Goal: Task Accomplishment & Management: Manage account settings

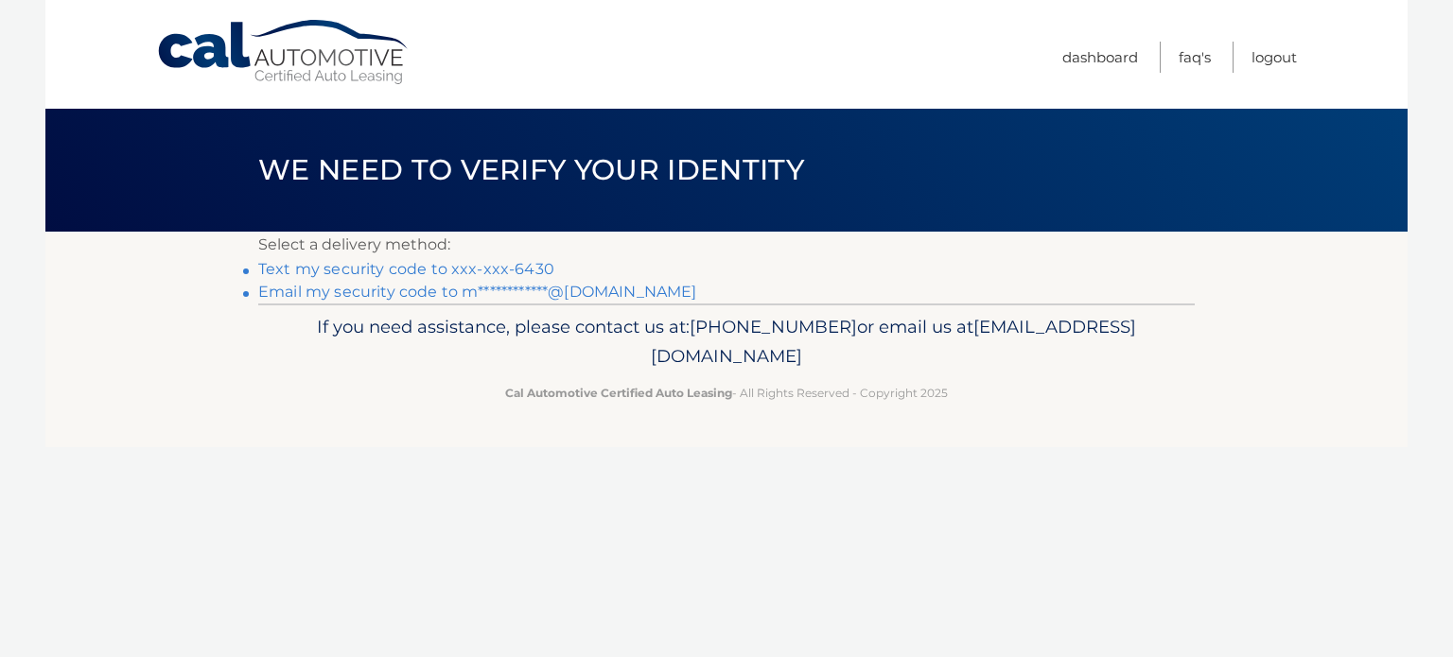
click at [530, 264] on link "Text my security code to xxx-xxx-6430" at bounding box center [406, 269] width 296 height 18
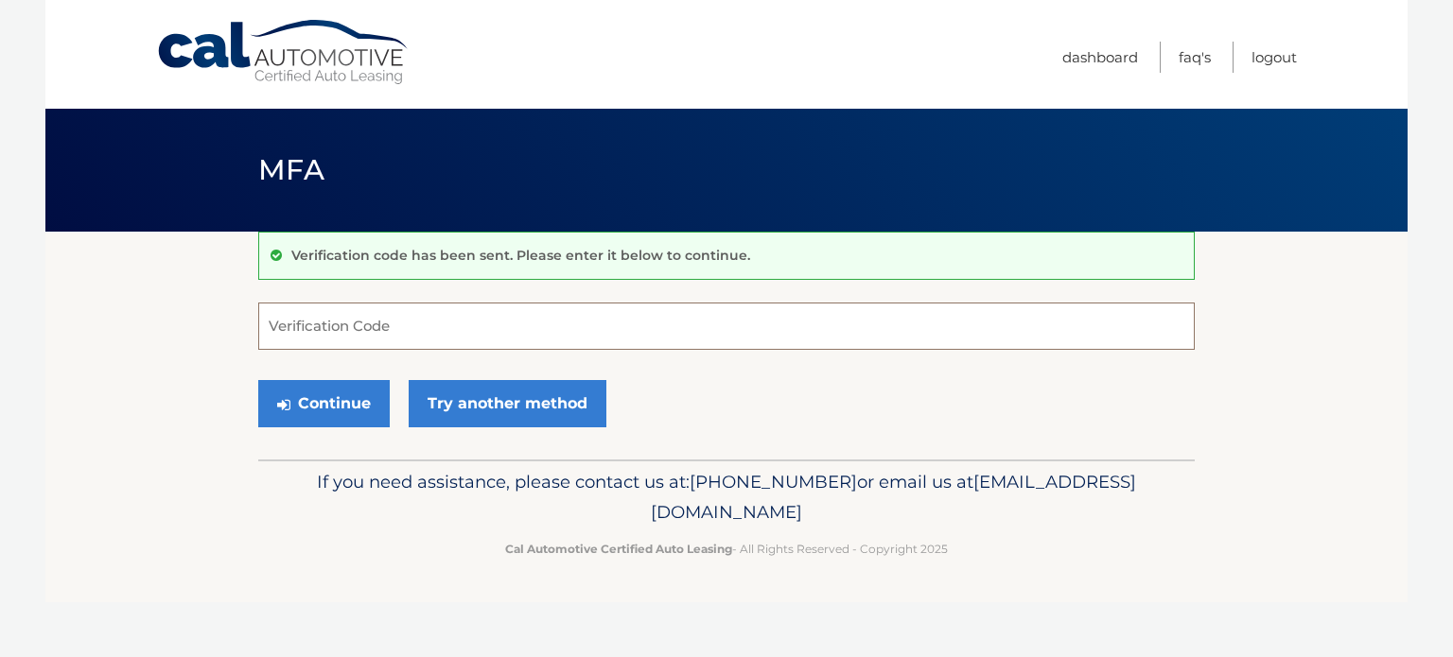
click at [629, 317] on input "Verification Code" at bounding box center [726, 326] width 937 height 47
type input "045863"
click at [371, 394] on button "Continue" at bounding box center [323, 403] width 131 height 47
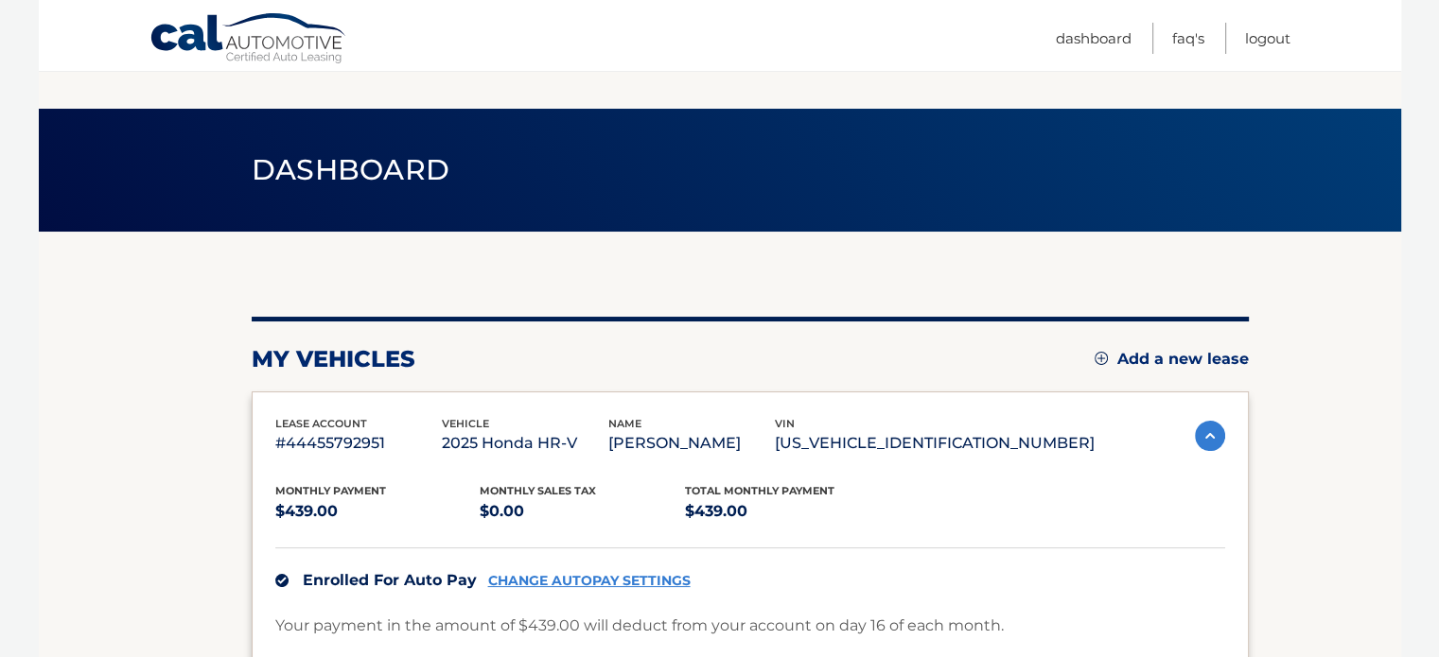
scroll to position [264, 0]
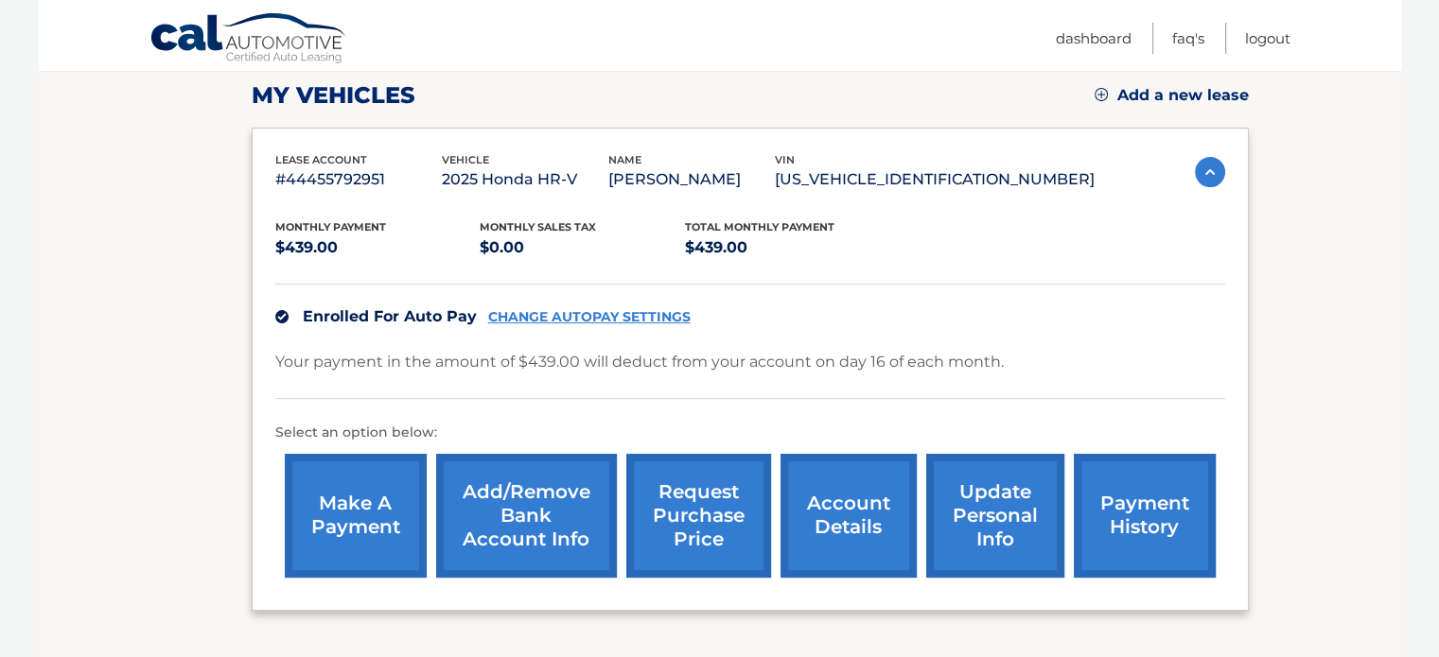
click at [539, 506] on link "Add/Remove bank account info" at bounding box center [526, 516] width 181 height 124
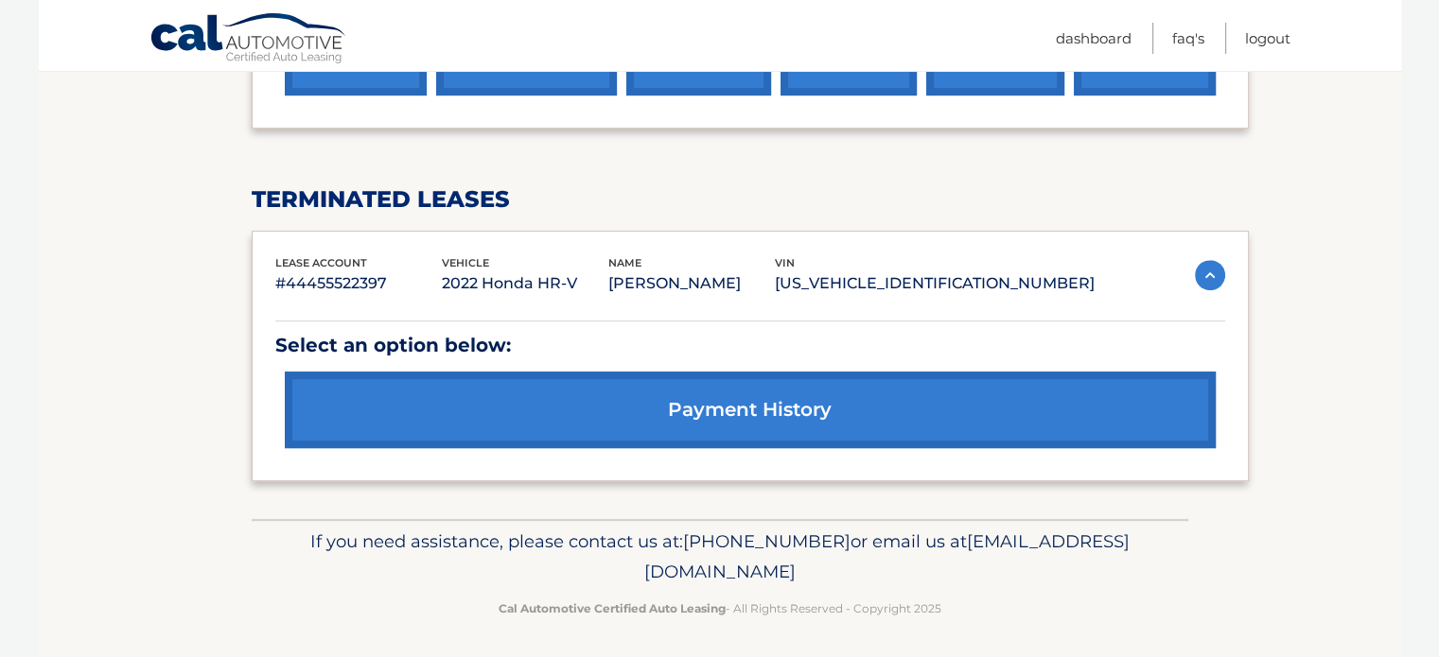
scroll to position [371, 0]
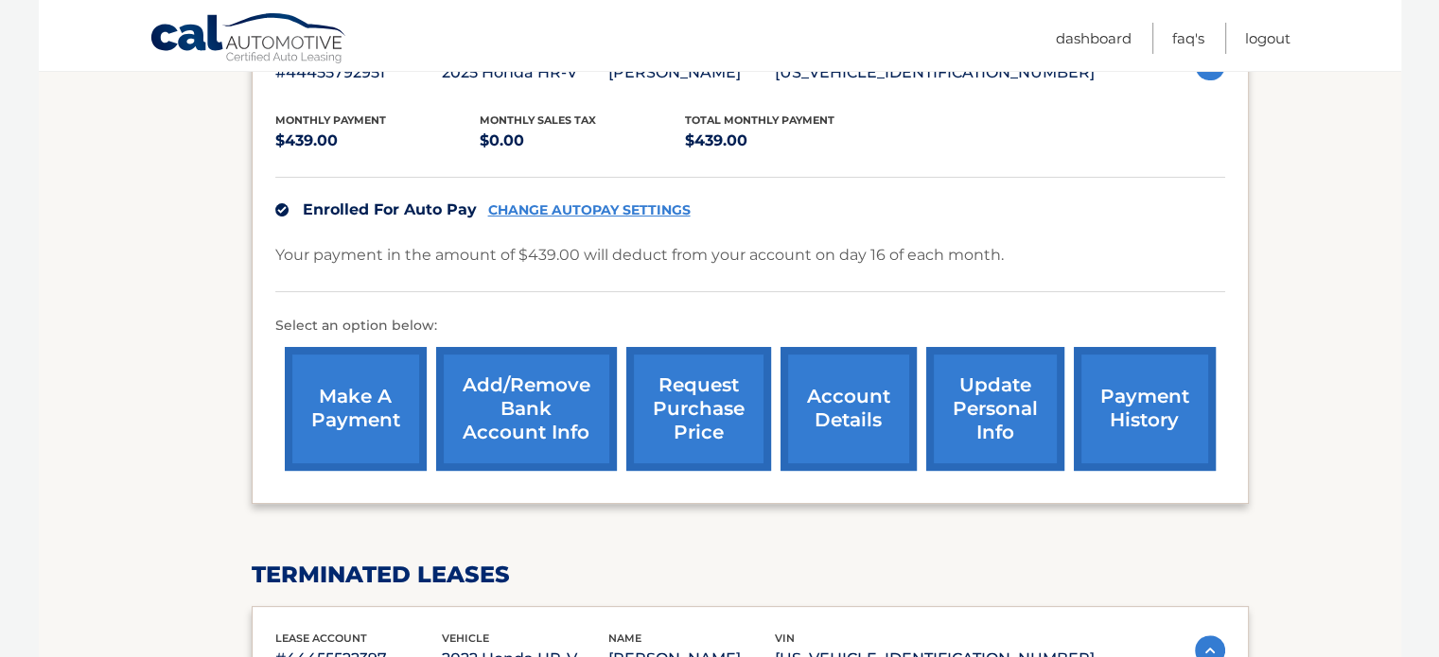
click at [560, 437] on link "Add/Remove bank account info" at bounding box center [526, 409] width 181 height 124
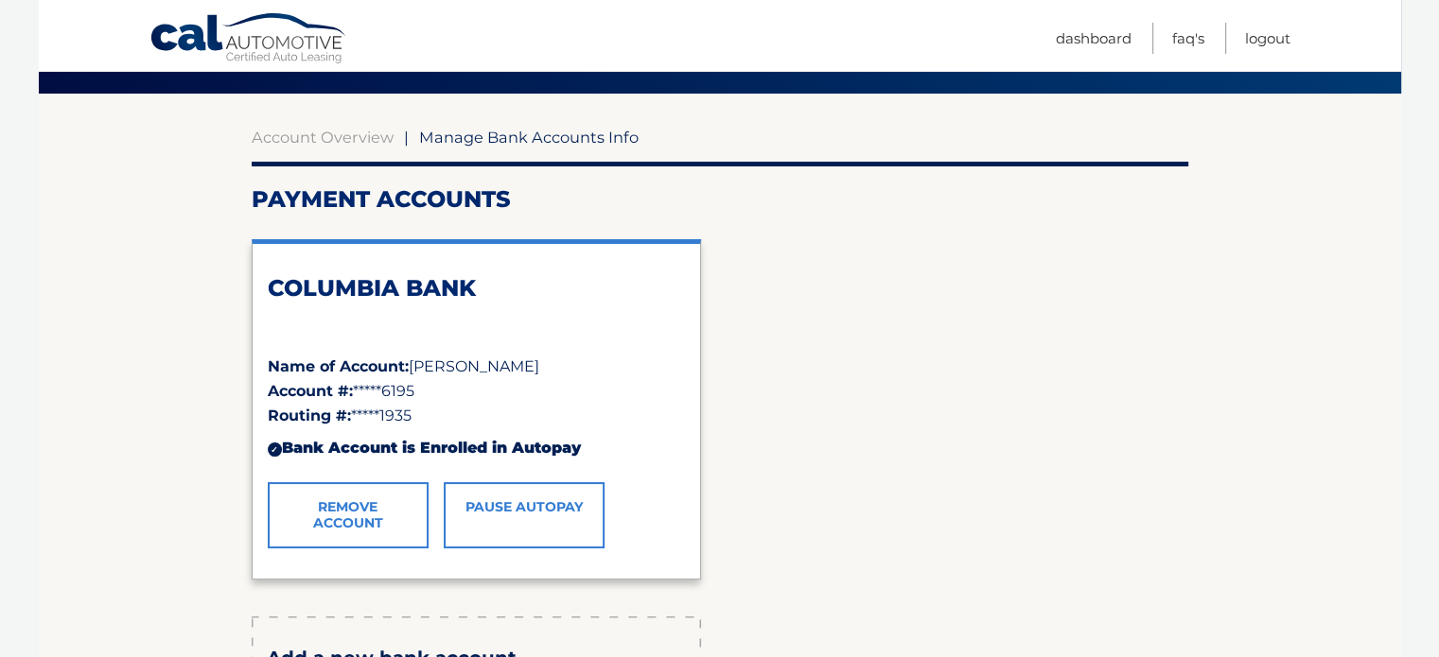
scroll to position [137, 0]
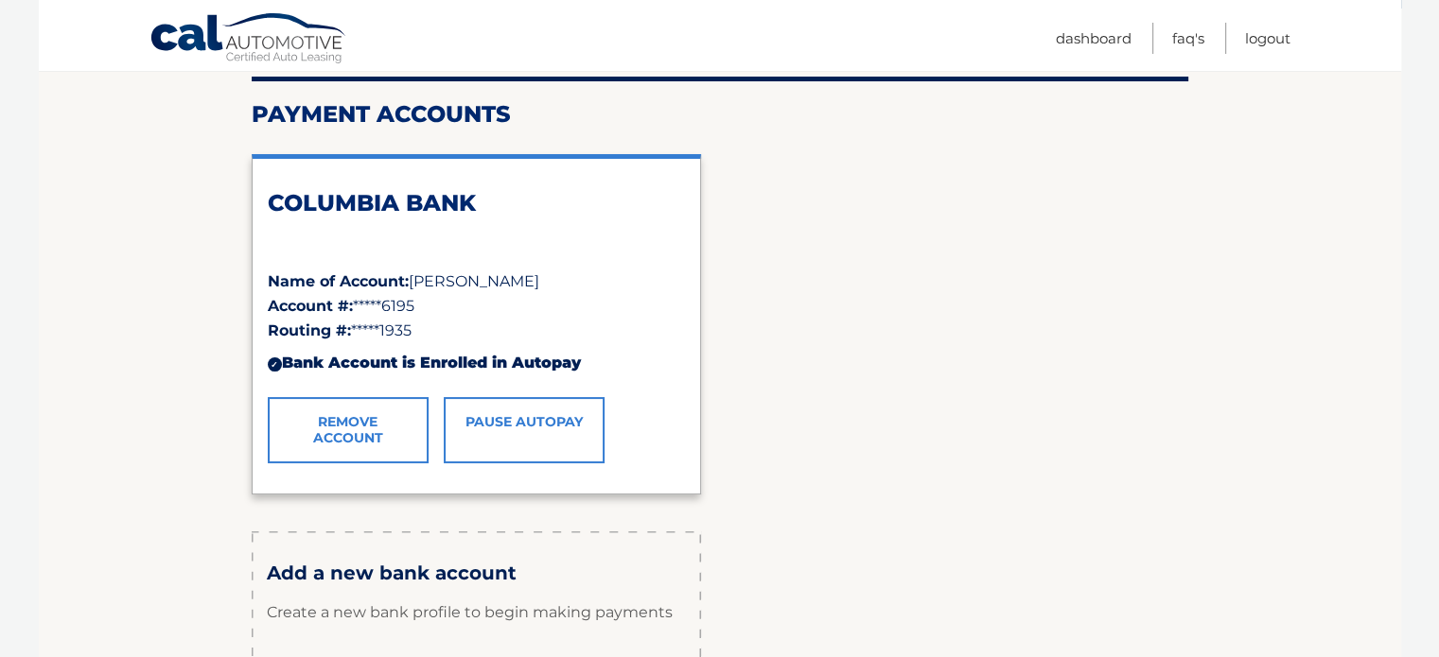
scroll to position [332, 0]
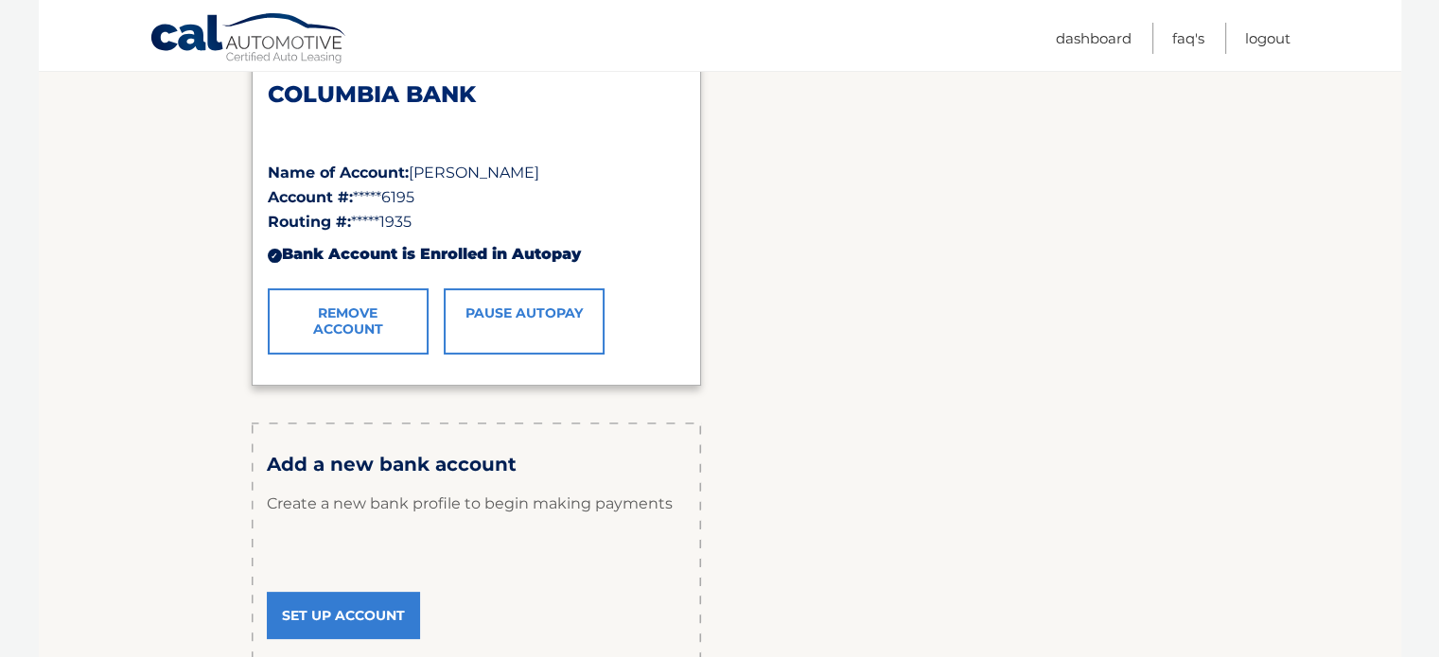
click at [365, 621] on link "Set Up Account" at bounding box center [343, 615] width 153 height 47
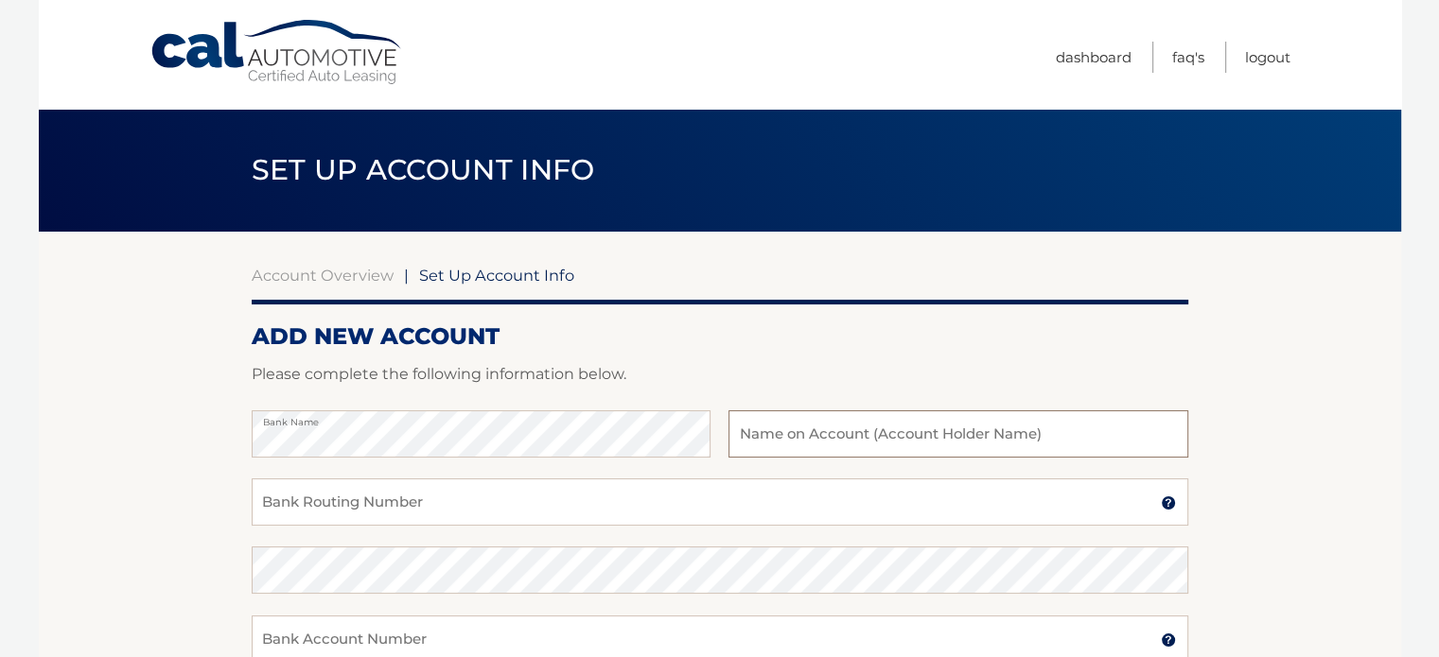
click at [822, 429] on input "text" at bounding box center [957, 434] width 459 height 47
type input "[PERSON_NAME]"
click at [768, 507] on input "Bank Routing Number" at bounding box center [720, 502] width 937 height 47
click at [314, 276] on link "Account Overview" at bounding box center [323, 275] width 142 height 19
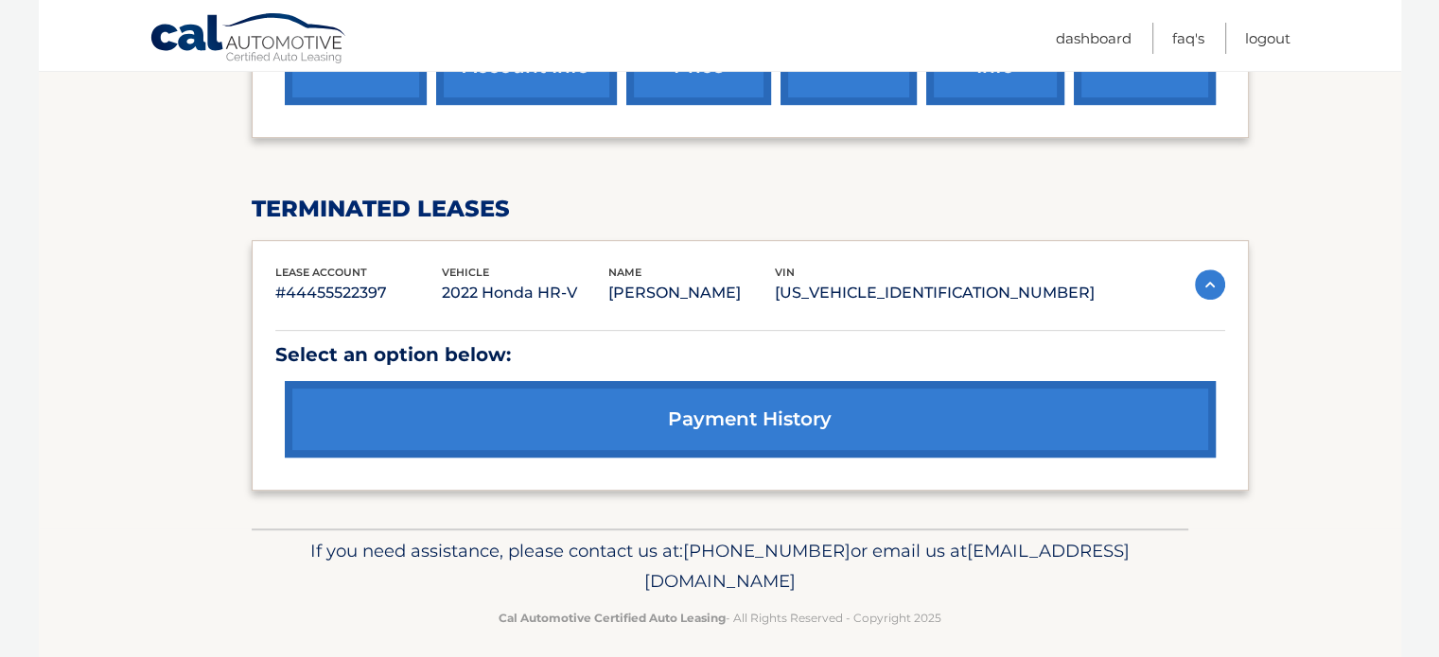
scroll to position [230, 0]
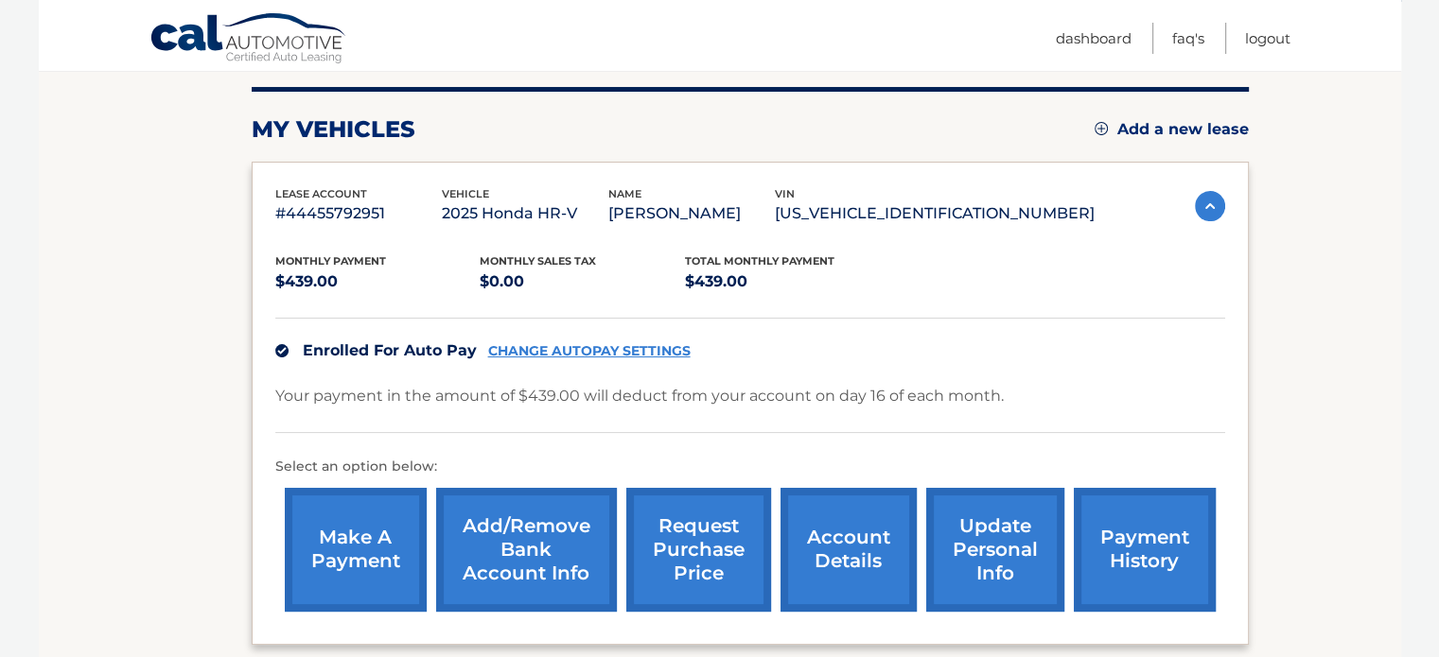
click at [499, 566] on link "Add/Remove bank account info" at bounding box center [526, 550] width 181 height 124
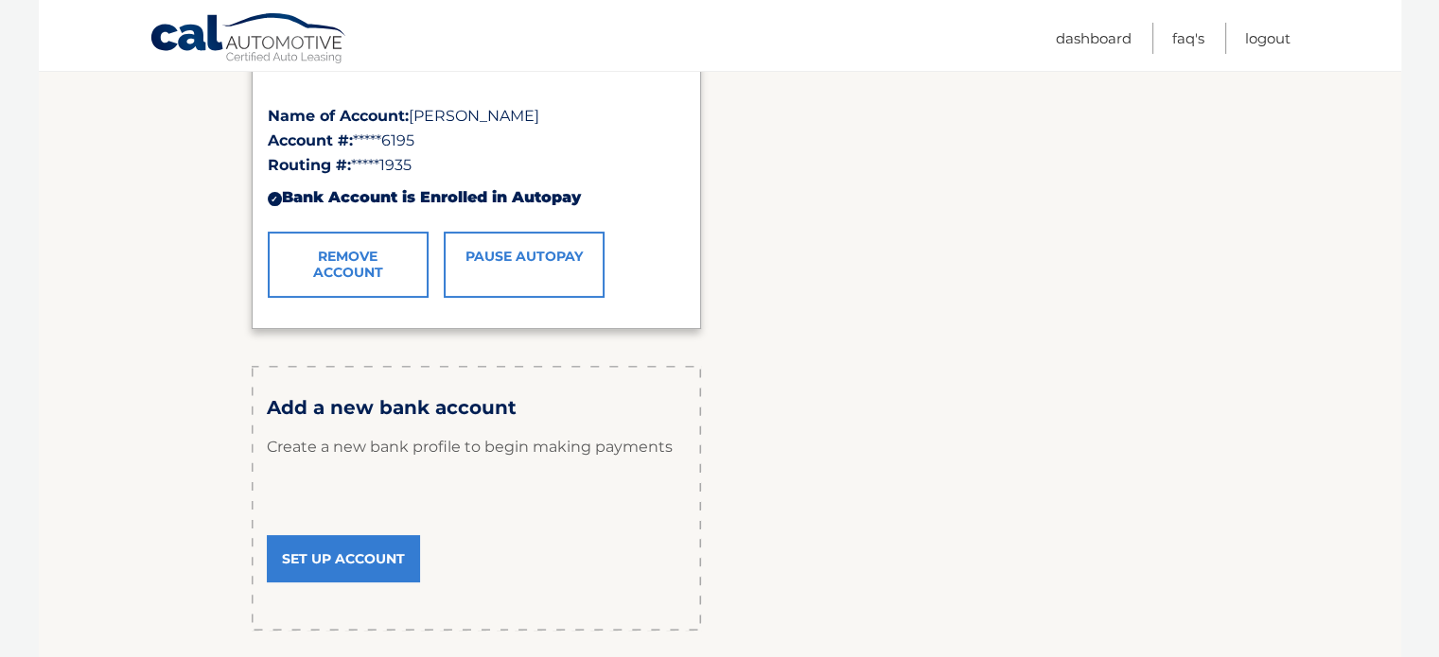
scroll to position [390, 0]
click at [324, 597] on div "Add a new bank account Create a new bank profile to begin making payments Set U…" at bounding box center [476, 497] width 449 height 265
click at [308, 560] on link "Set Up Account" at bounding box center [343, 557] width 153 height 47
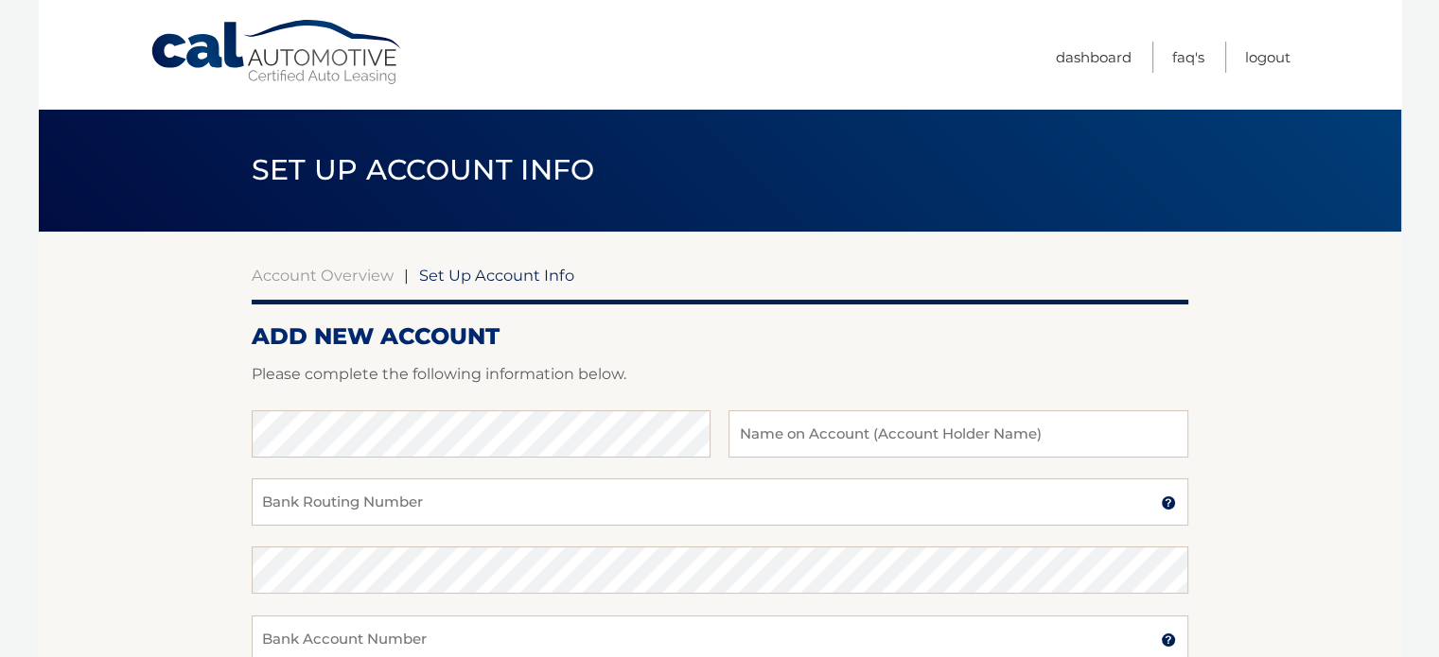
click at [310, 282] on link "Account Overview" at bounding box center [323, 275] width 142 height 19
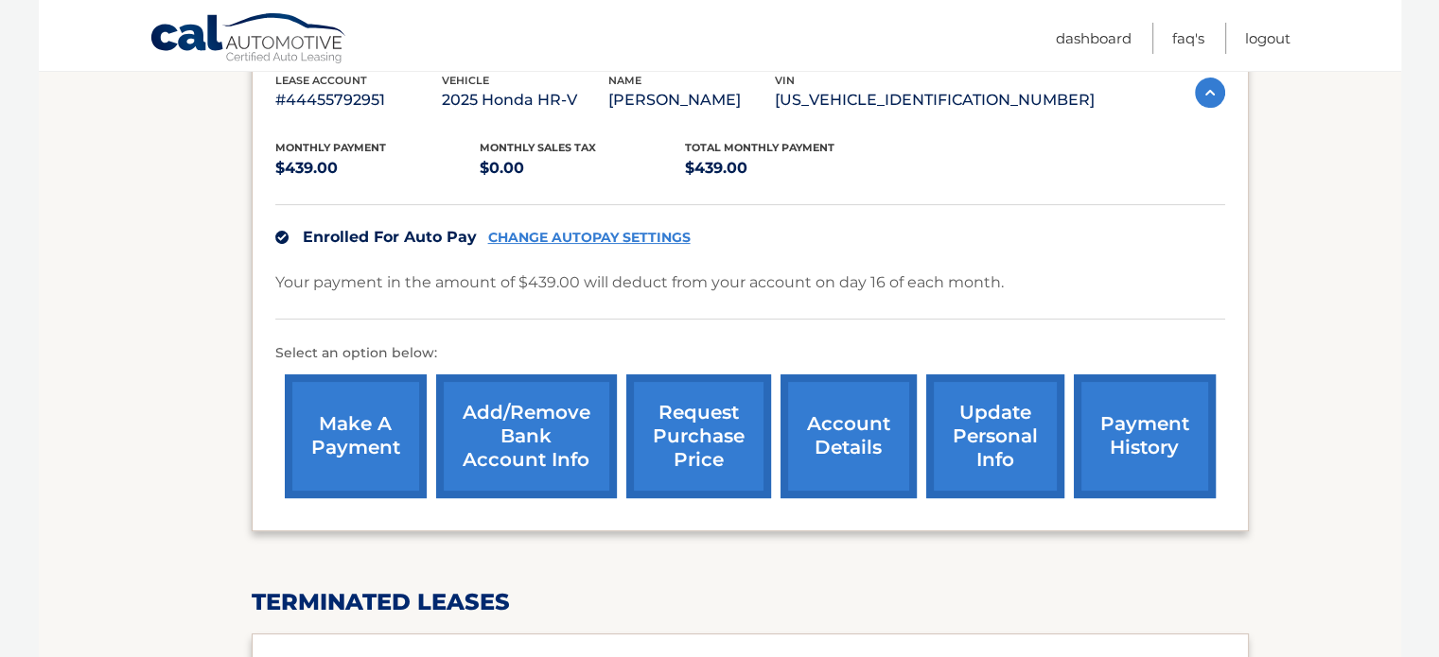
scroll to position [272, 0]
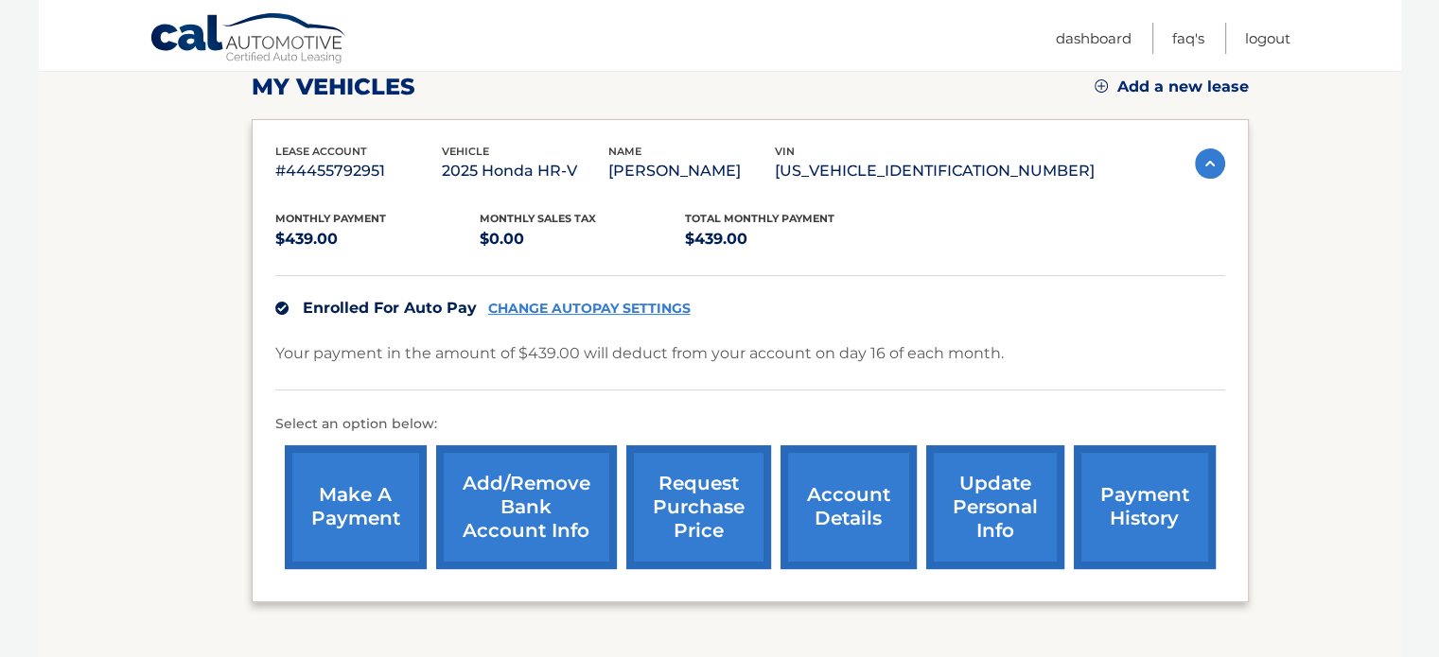
click at [538, 307] on link "CHANGE AUTOPAY SETTINGS" at bounding box center [589, 309] width 202 height 16
click at [492, 480] on link "Add/Remove bank account info" at bounding box center [526, 508] width 181 height 124
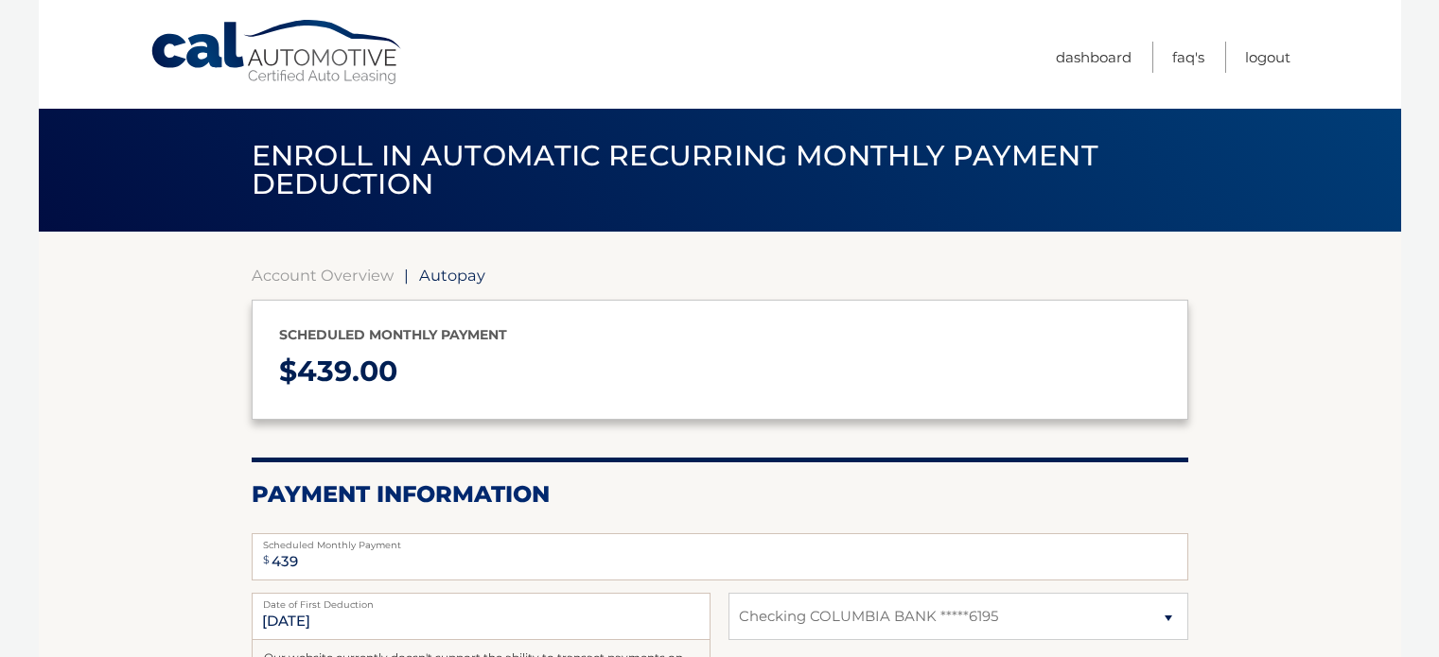
select select "NjczMzhlMWYtZjAzNC00YTllLWJlMWItNGMyOThiNGQ1M2Ri"
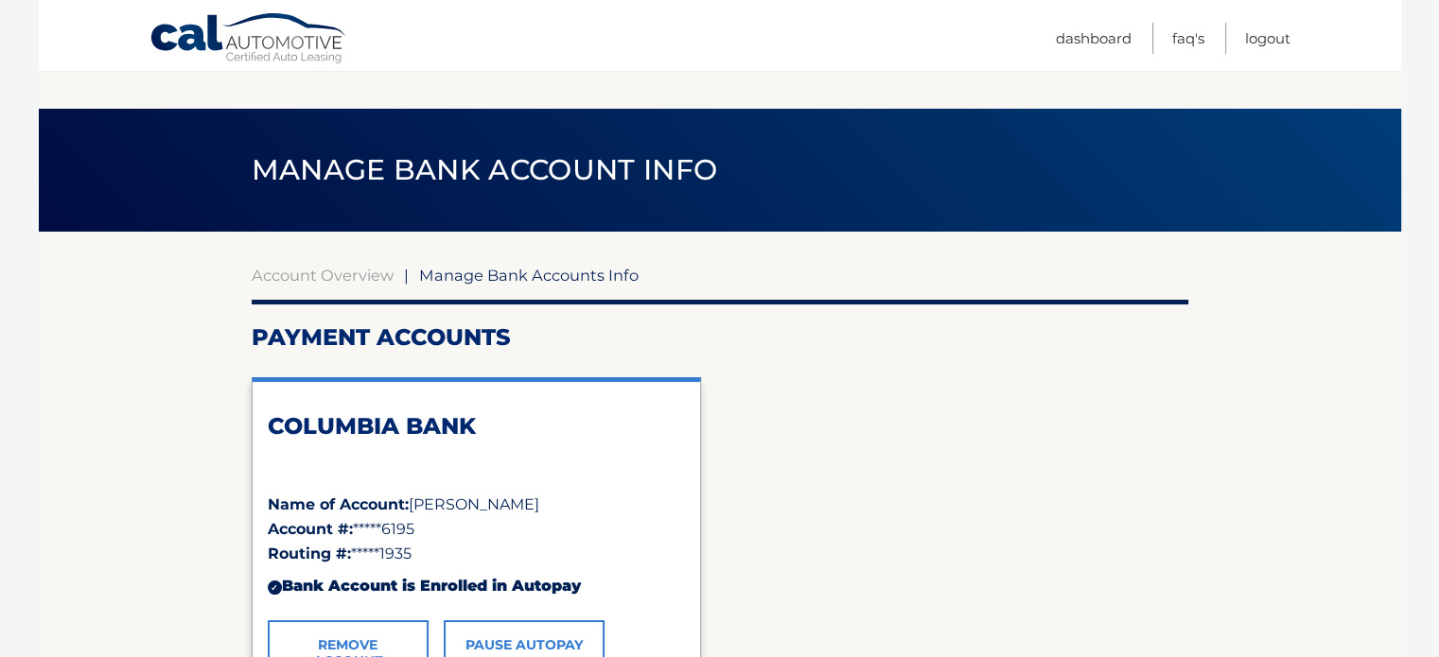
scroll to position [543, 0]
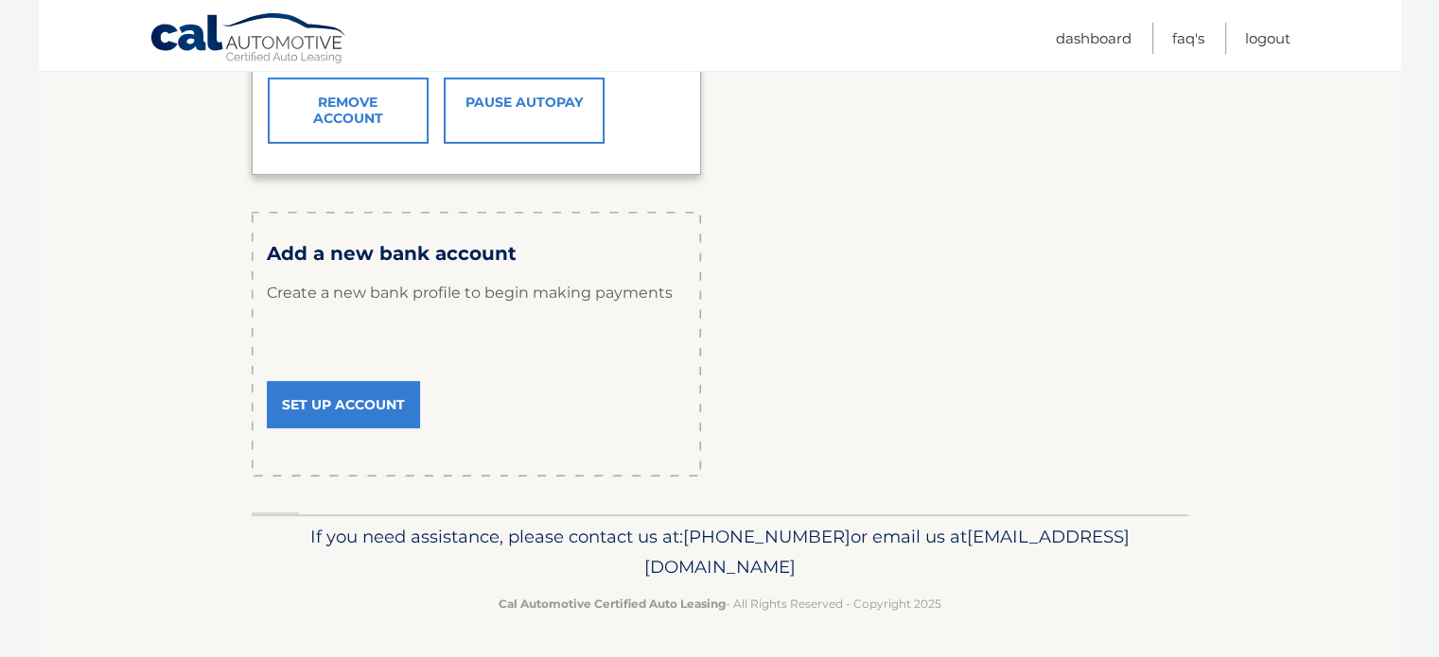
click at [227, 348] on section "Account Overview | Manage Bank Accounts Info Payment Accounts COLUMBIA BANK Nam…" at bounding box center [720, 102] width 1362 height 826
click at [356, 408] on link "Set Up Account" at bounding box center [343, 404] width 153 height 47
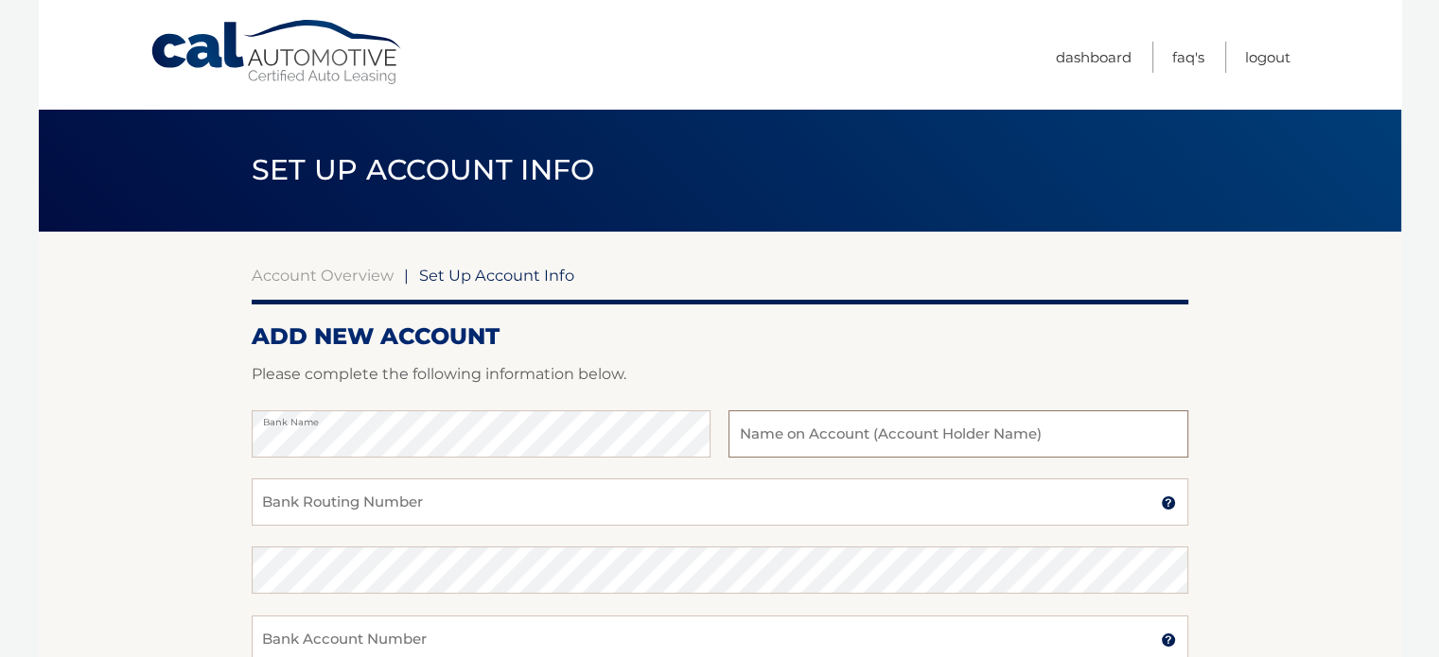
click at [771, 432] on input "text" at bounding box center [957, 434] width 459 height 47
type input "Susan Stys"
click at [799, 351] on form "ADD NEW ACCOUNT Please complete the following information below. Bank Name Susa…" at bounding box center [720, 638] width 937 height 631
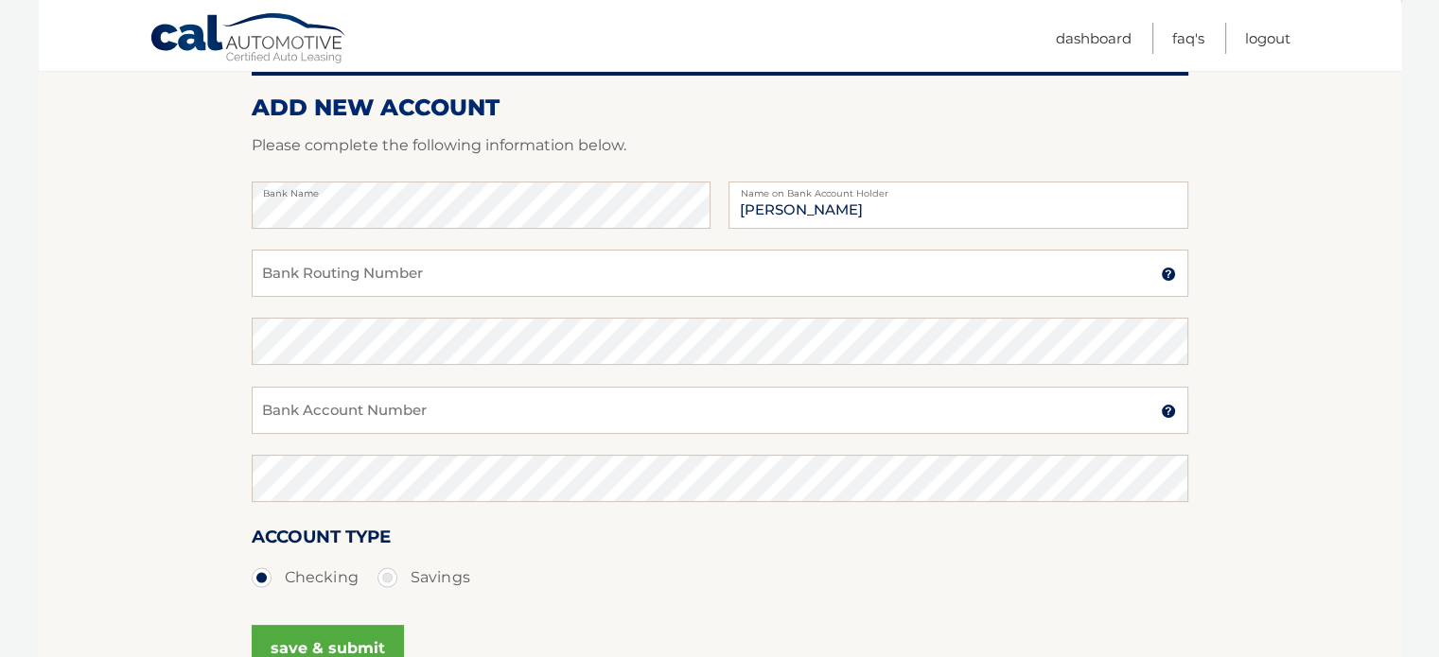
scroll to position [116, 0]
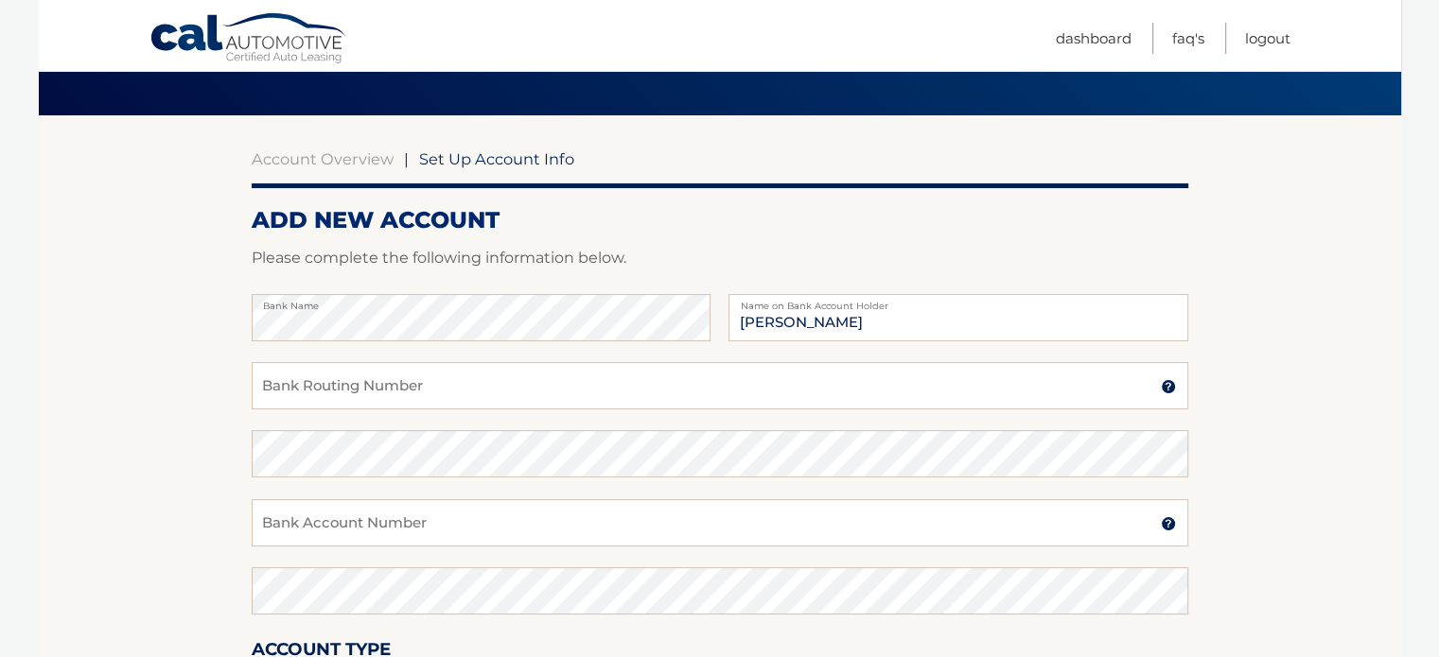
click at [627, 355] on div "Bank Name Susan Stys Name on Bank Account Holder" at bounding box center [720, 328] width 937 height 68
click at [617, 394] on input "Bank Routing Number" at bounding box center [720, 385] width 937 height 47
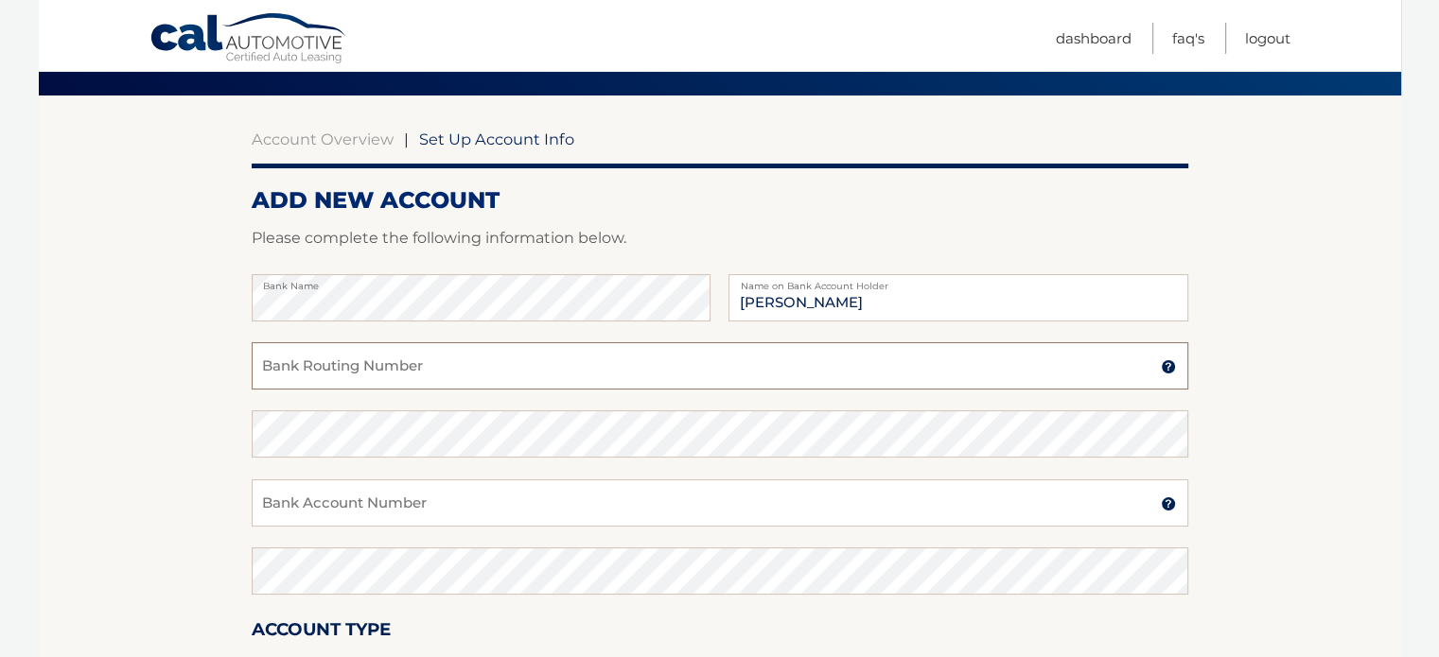
scroll to position [138, 0]
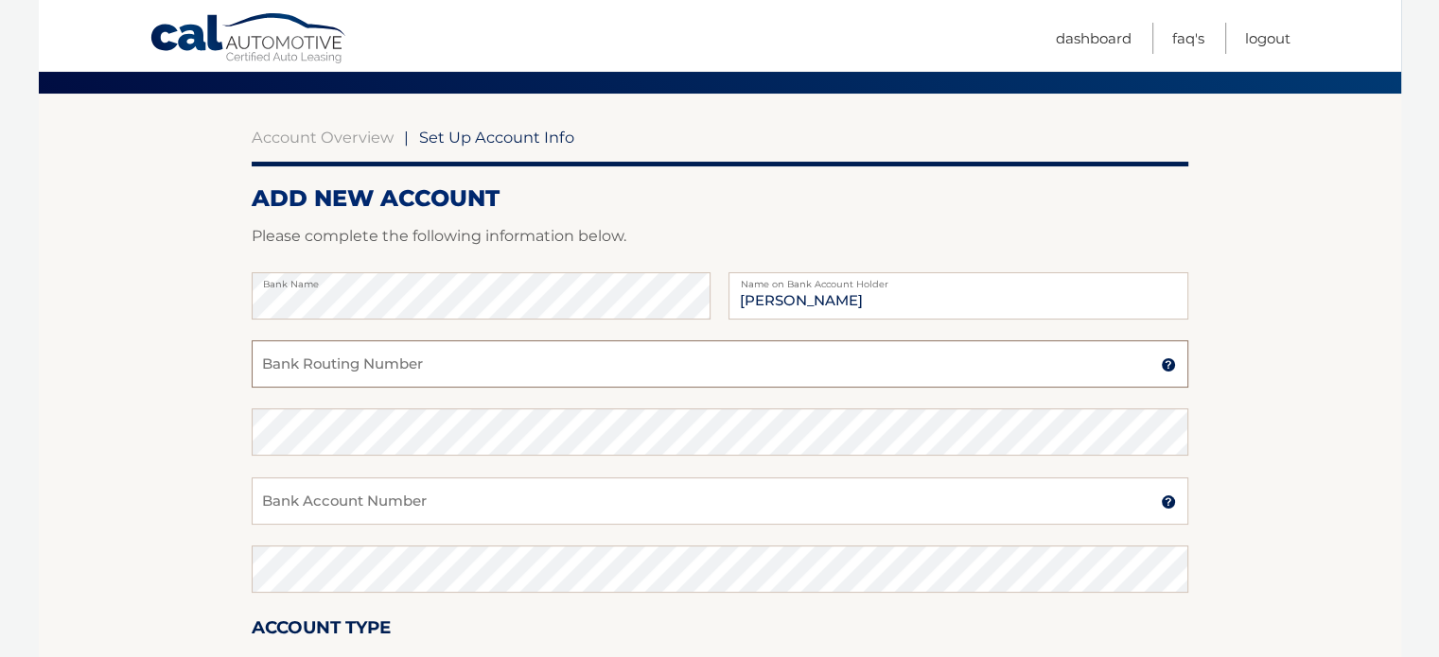
click at [690, 366] on input "Bank Routing Number" at bounding box center [720, 364] width 937 height 47
type input "221271935"
click at [642, 495] on input "Bank Account Number" at bounding box center [720, 501] width 937 height 47
type input "7005962"
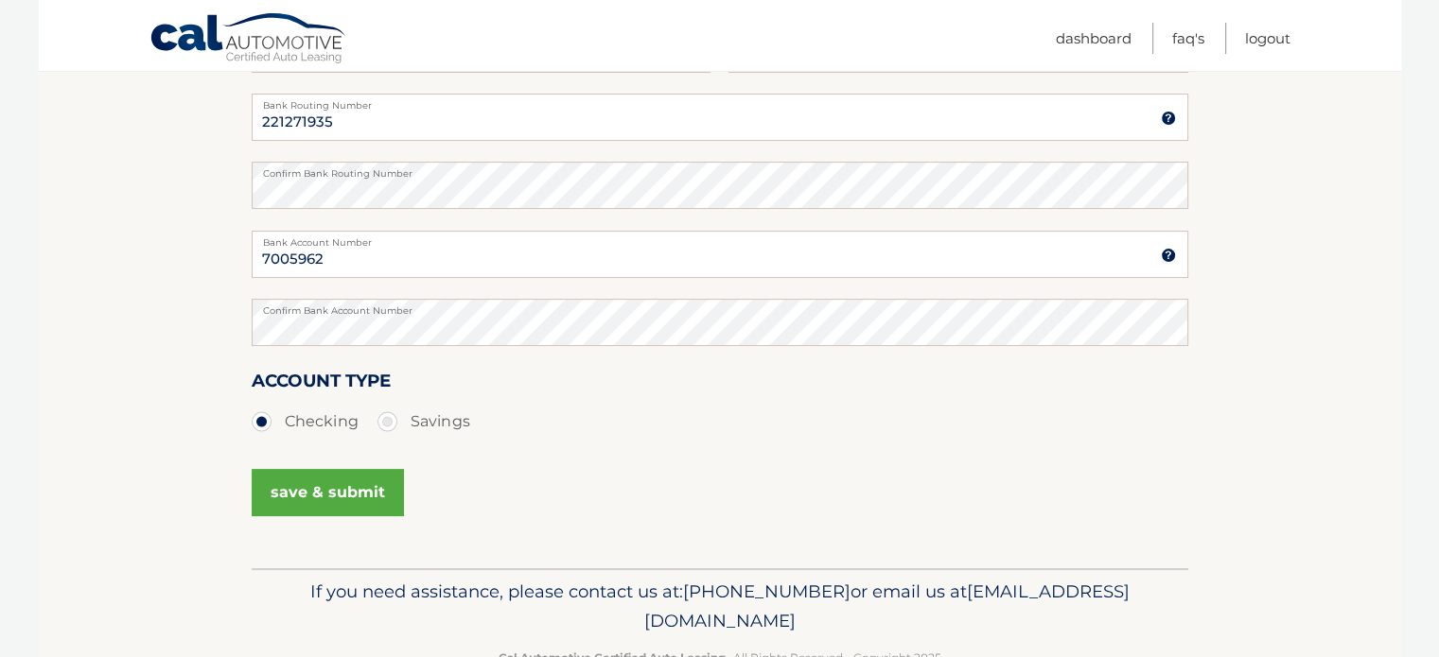
click at [371, 491] on button "save & submit" at bounding box center [328, 492] width 152 height 47
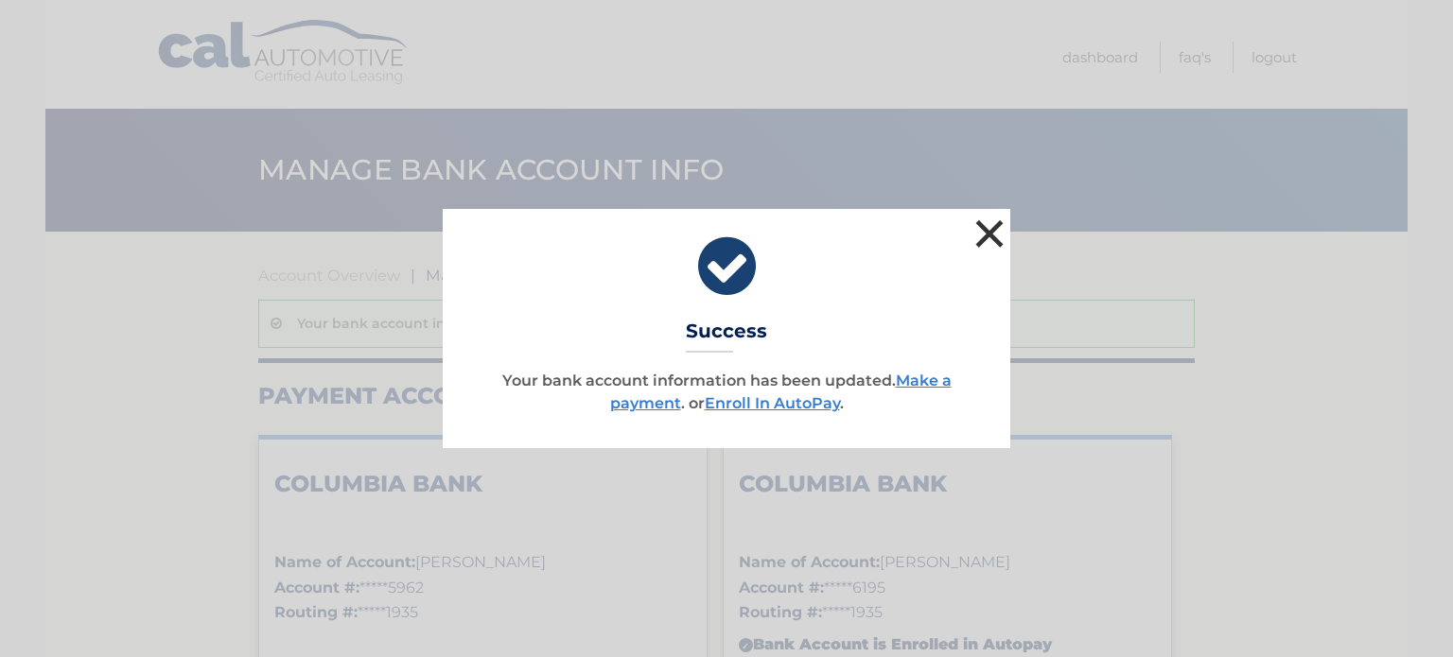
click at [999, 228] on button "×" at bounding box center [990, 234] width 38 height 38
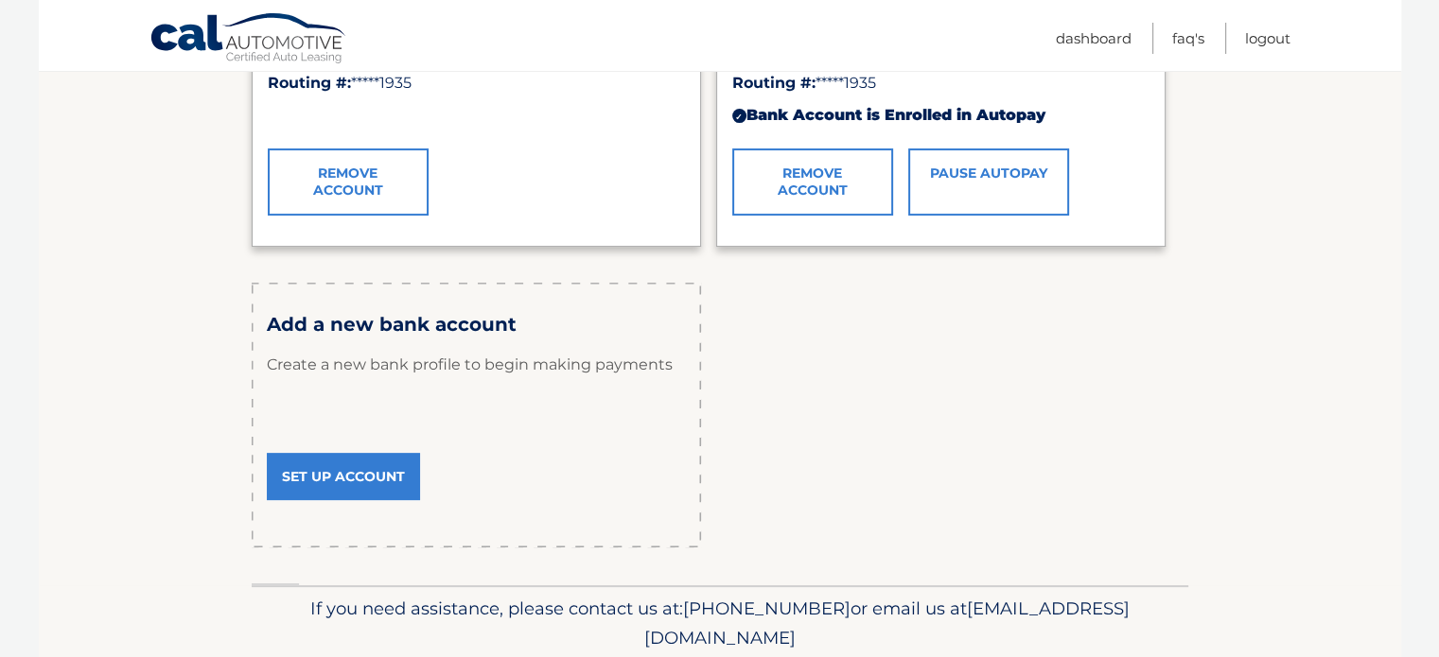
scroll to position [530, 0]
click at [342, 476] on link "Set Up Account" at bounding box center [343, 476] width 153 height 47
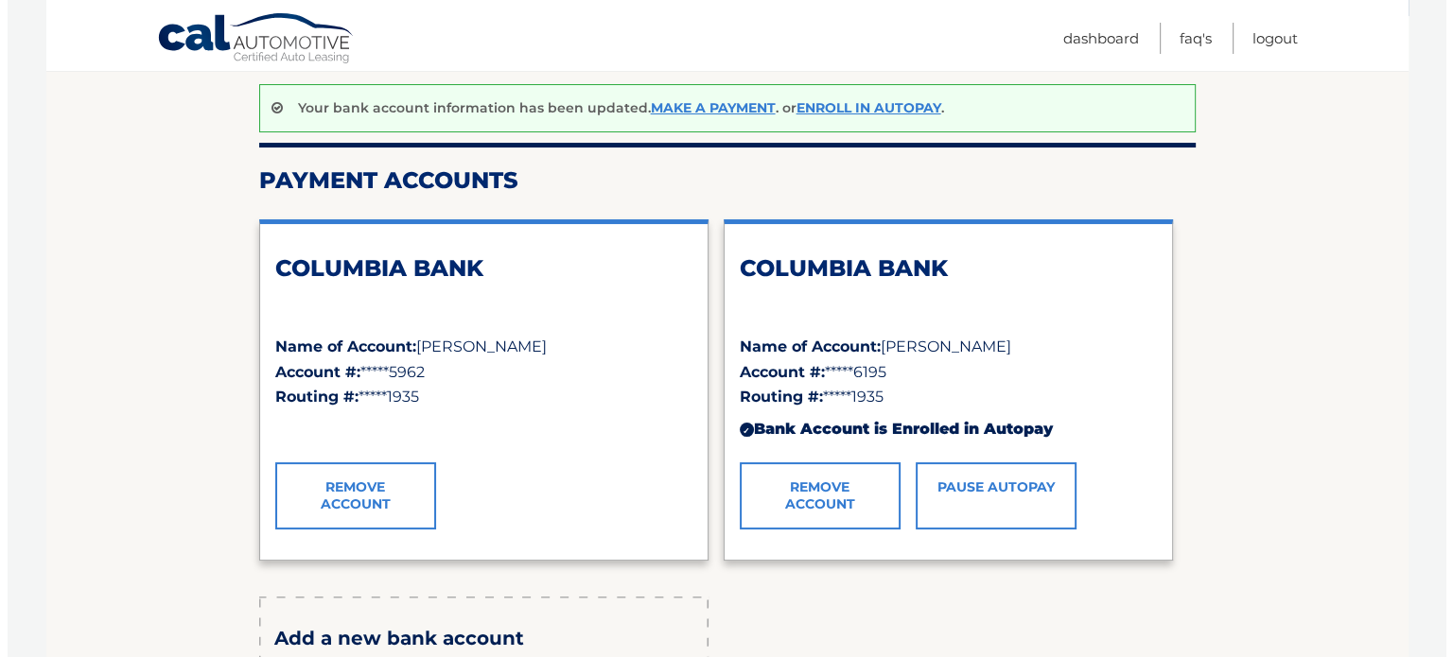
scroll to position [216, 0]
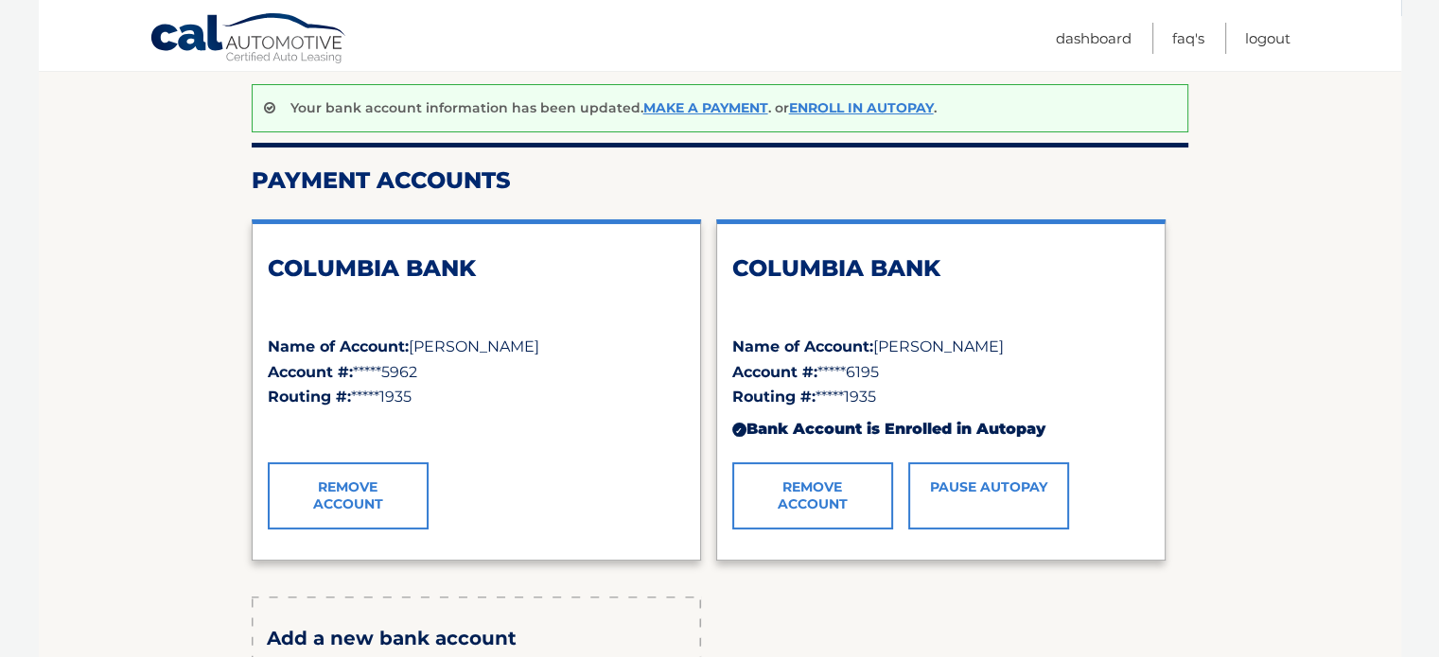
click at [846, 504] on link "Remove Account" at bounding box center [812, 496] width 161 height 66
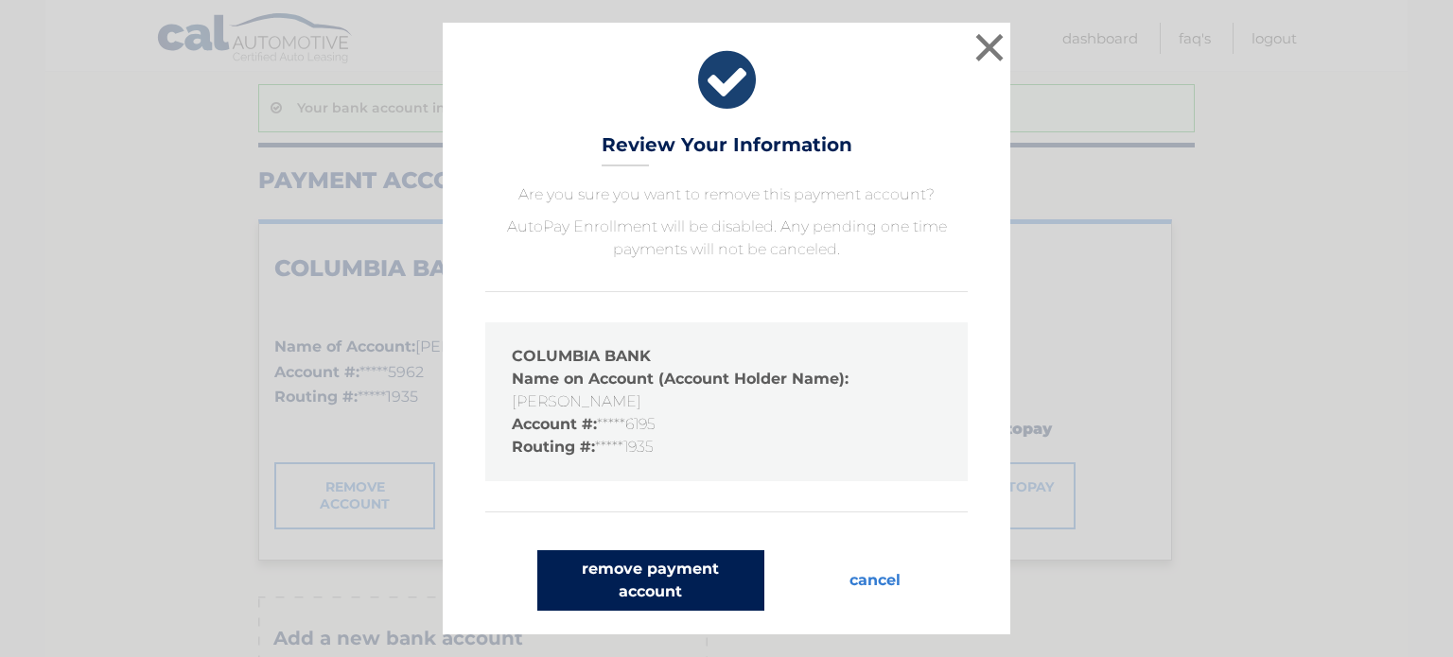
click at [704, 575] on button "remove payment account" at bounding box center [650, 581] width 227 height 61
click at [641, 559] on button "remove payment account" at bounding box center [650, 581] width 227 height 61
click at [675, 551] on button "remove payment account" at bounding box center [650, 581] width 227 height 61
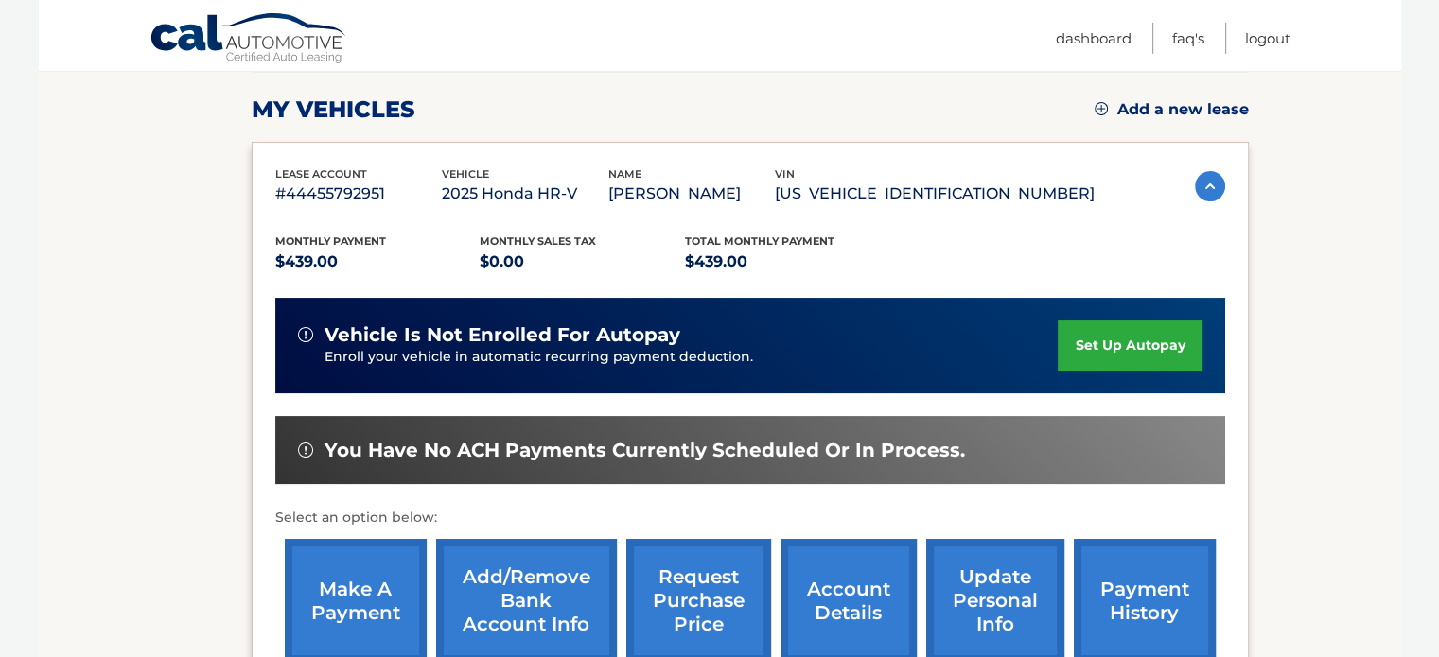
scroll to position [249, 0]
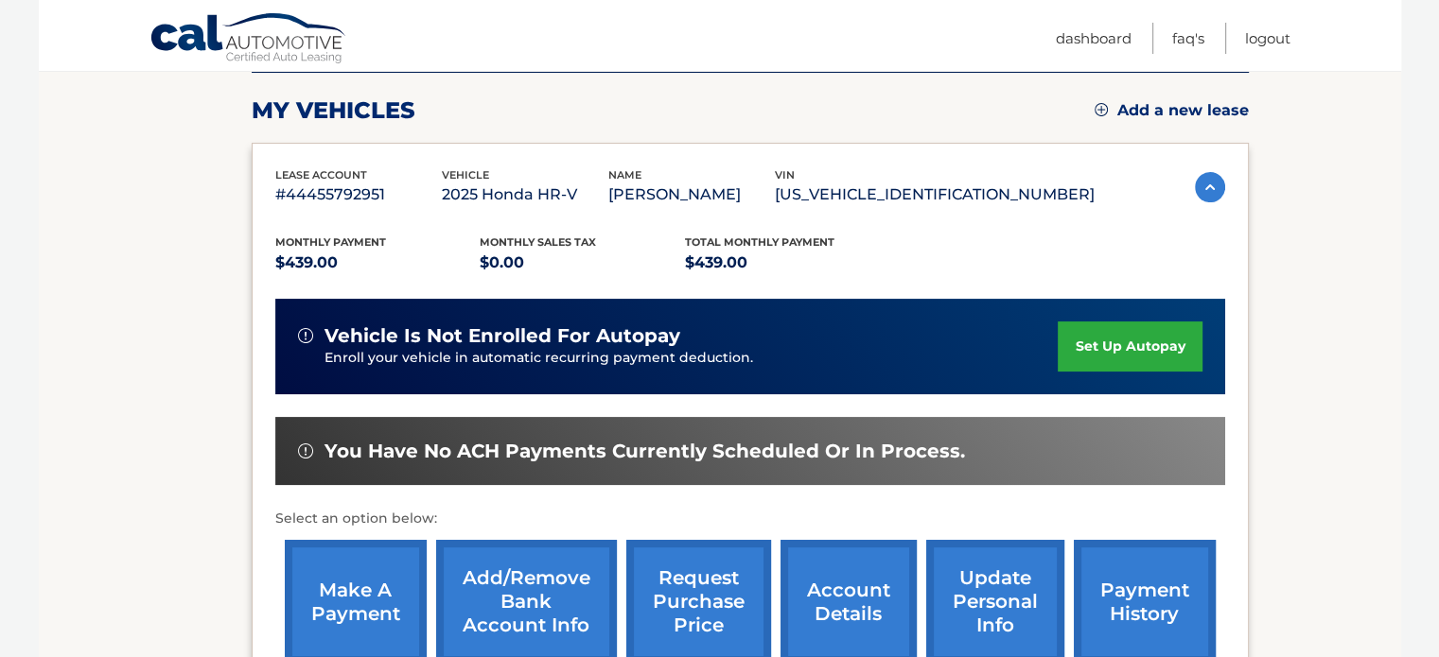
click at [549, 336] on span "vehicle is not enrolled for autopay" at bounding box center [502, 336] width 356 height 24
click at [532, 365] on p "Enroll your vehicle in automatic recurring payment deduction." at bounding box center [691, 358] width 734 height 21
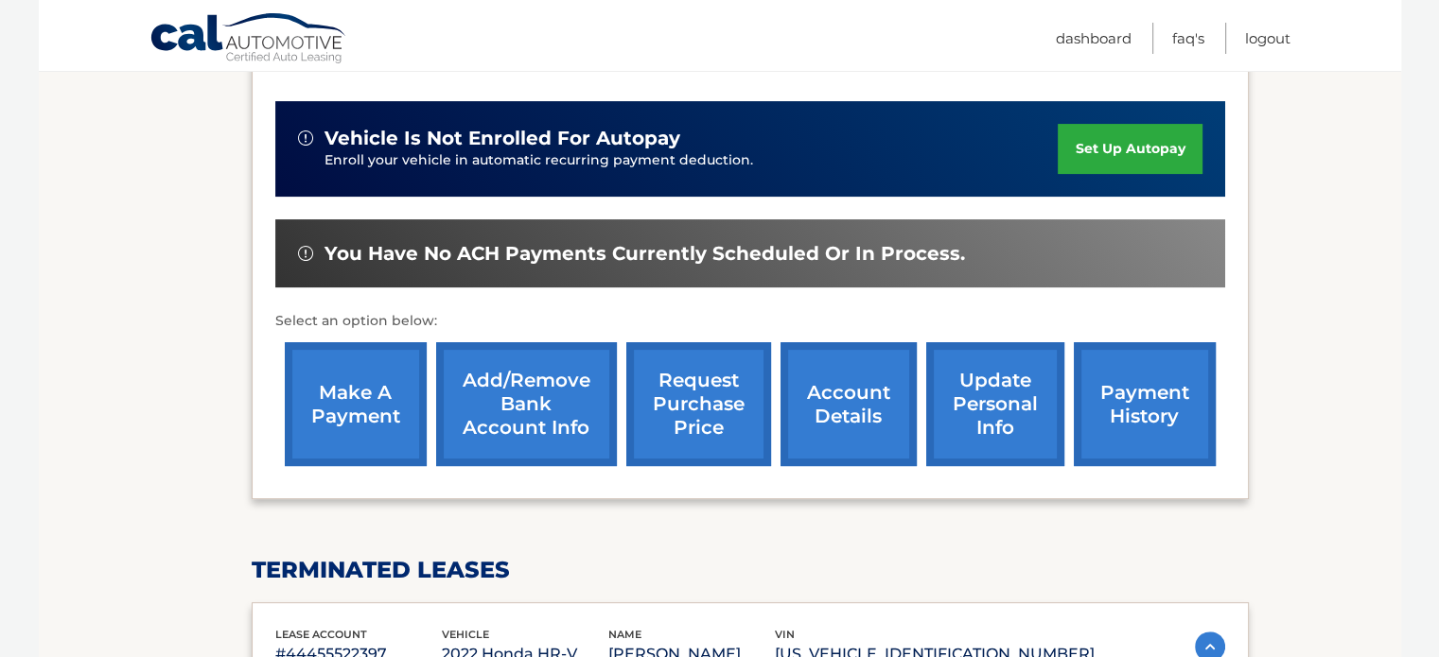
scroll to position [221, 0]
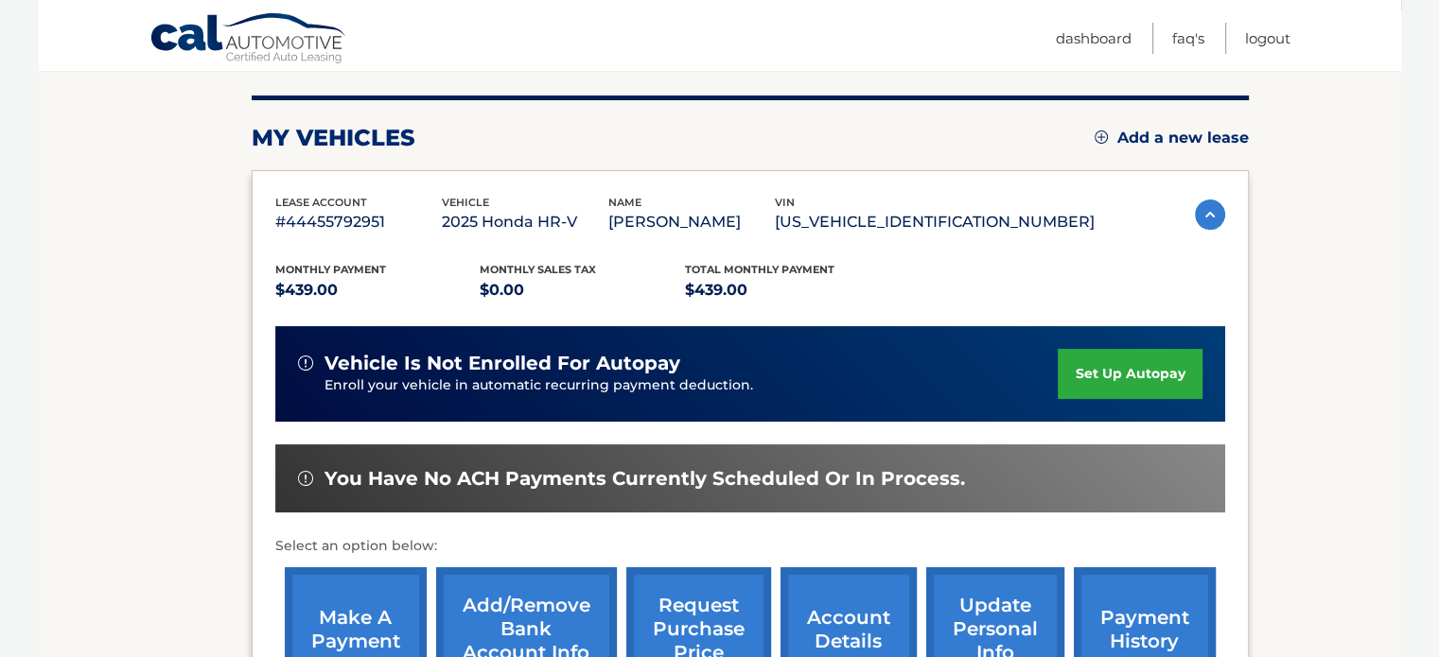
click at [1119, 375] on link "set up autopay" at bounding box center [1130, 374] width 144 height 50
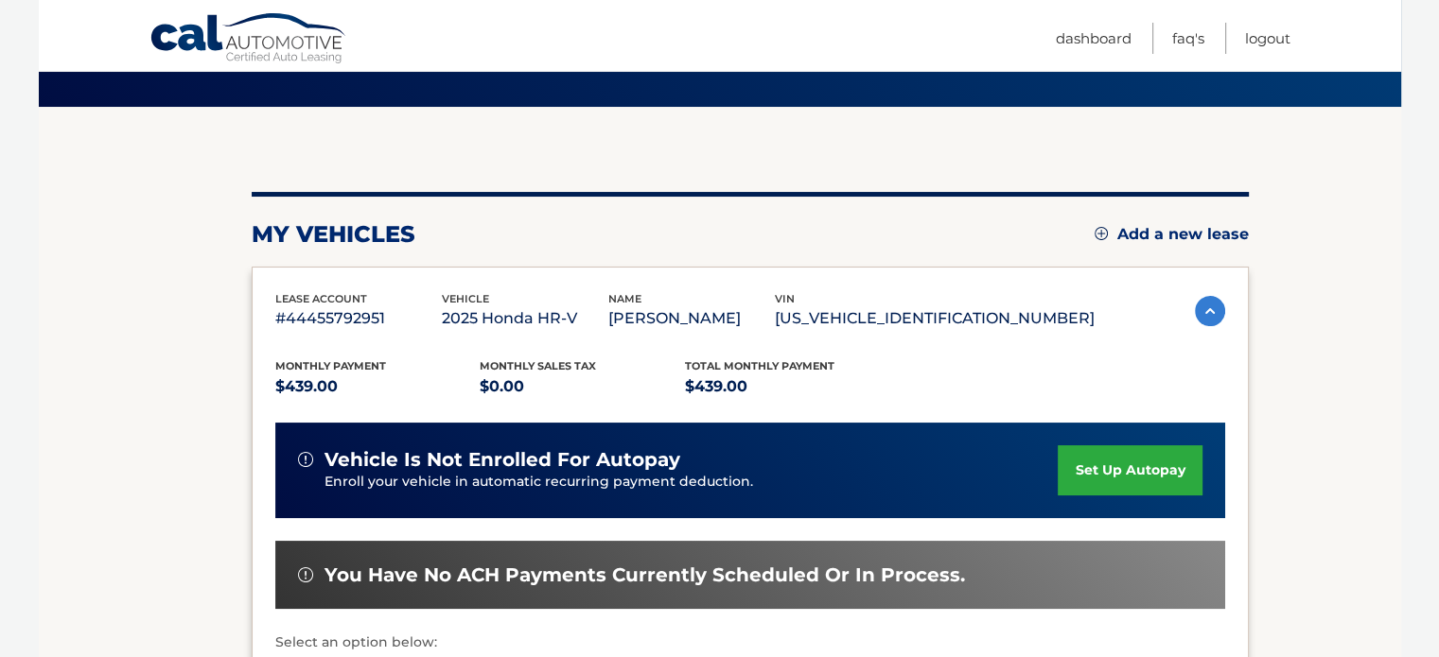
scroll to position [125, 0]
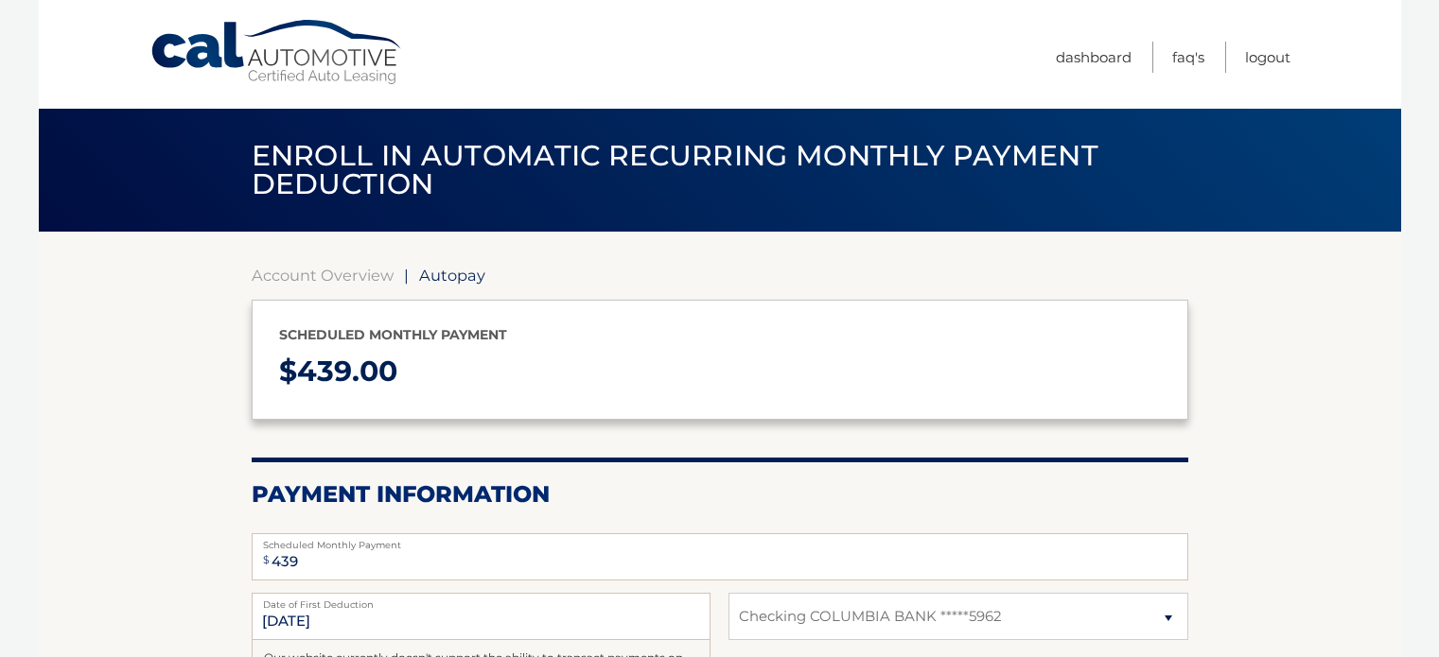
select select "YzUwNzgyNGItYjlkZi00N2U3LTkzYjAtOTdhOWQxZTcwNjQz"
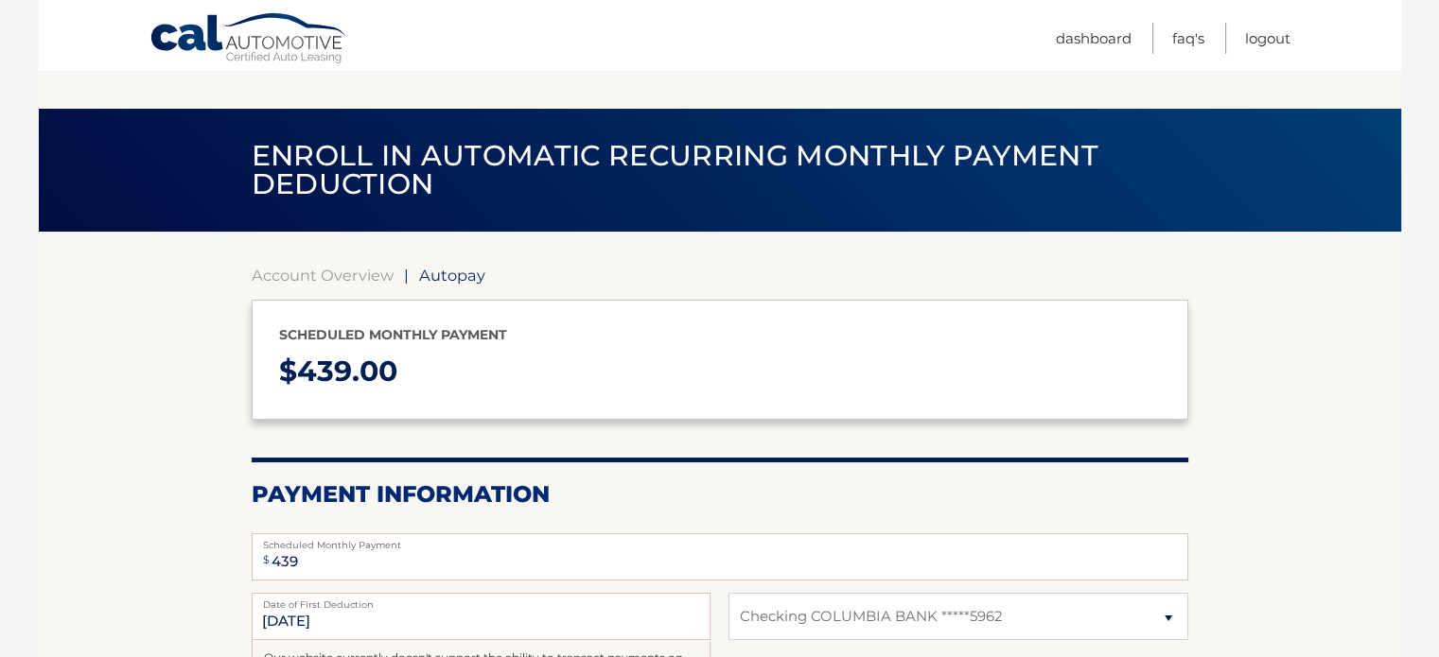
scroll to position [289, 0]
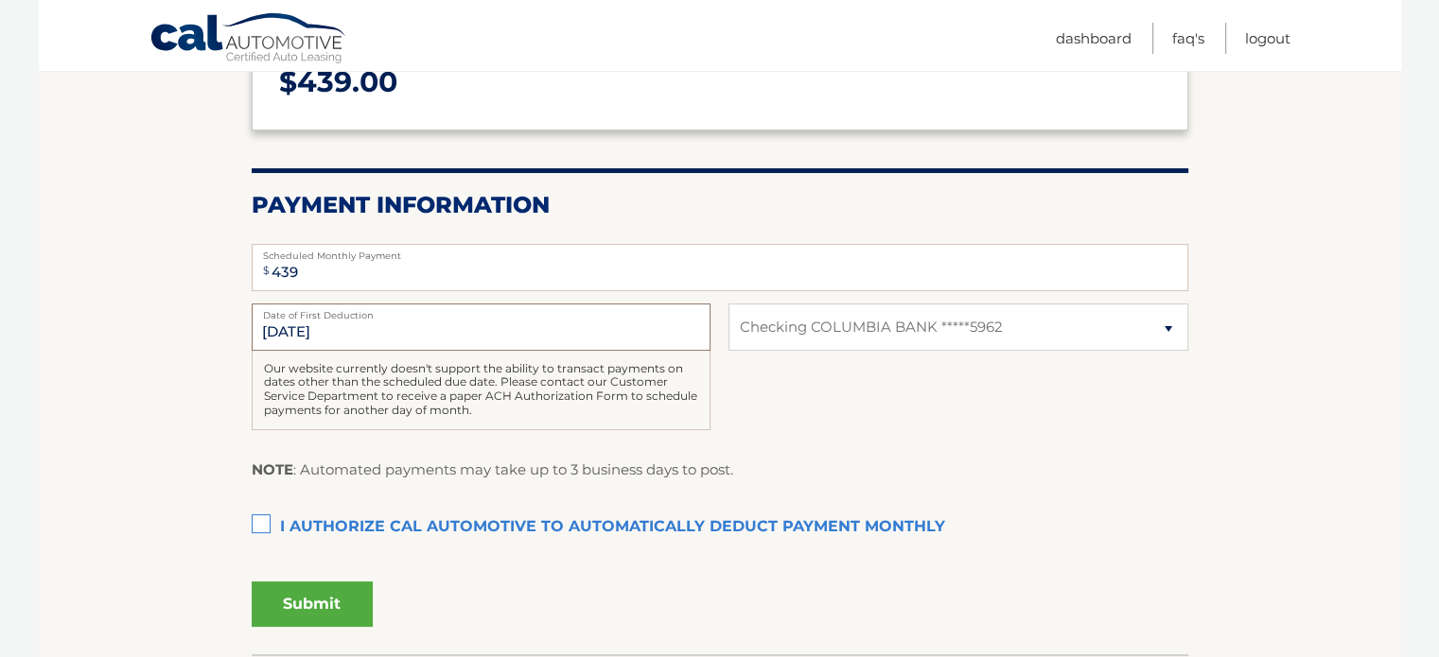
click at [695, 332] on input "[DATE]" at bounding box center [481, 327] width 459 height 47
